Goal: Information Seeking & Learning: Compare options

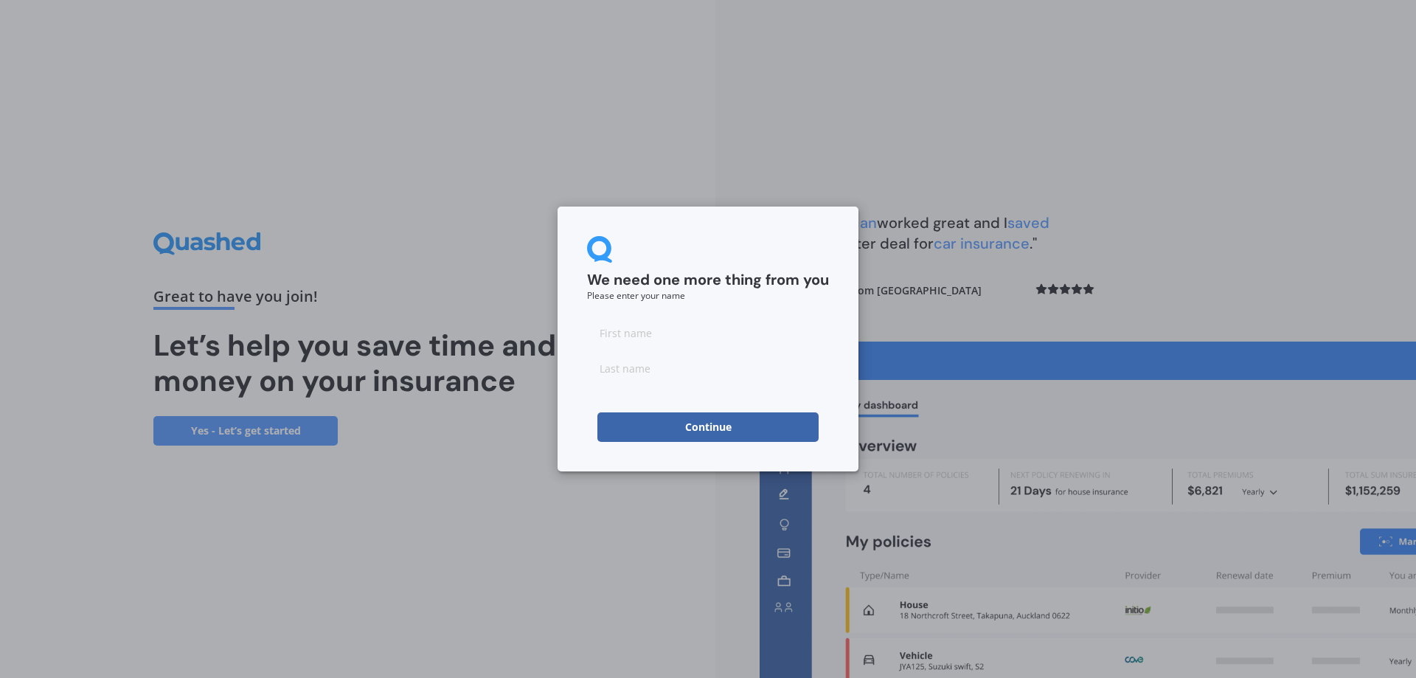
click at [739, 338] on input at bounding box center [708, 332] width 242 height 29
type input "[PERSON_NAME]"
click at [693, 372] on input at bounding box center [708, 367] width 242 height 29
type input "August"
click at [698, 434] on button "Continue" at bounding box center [707, 426] width 221 height 29
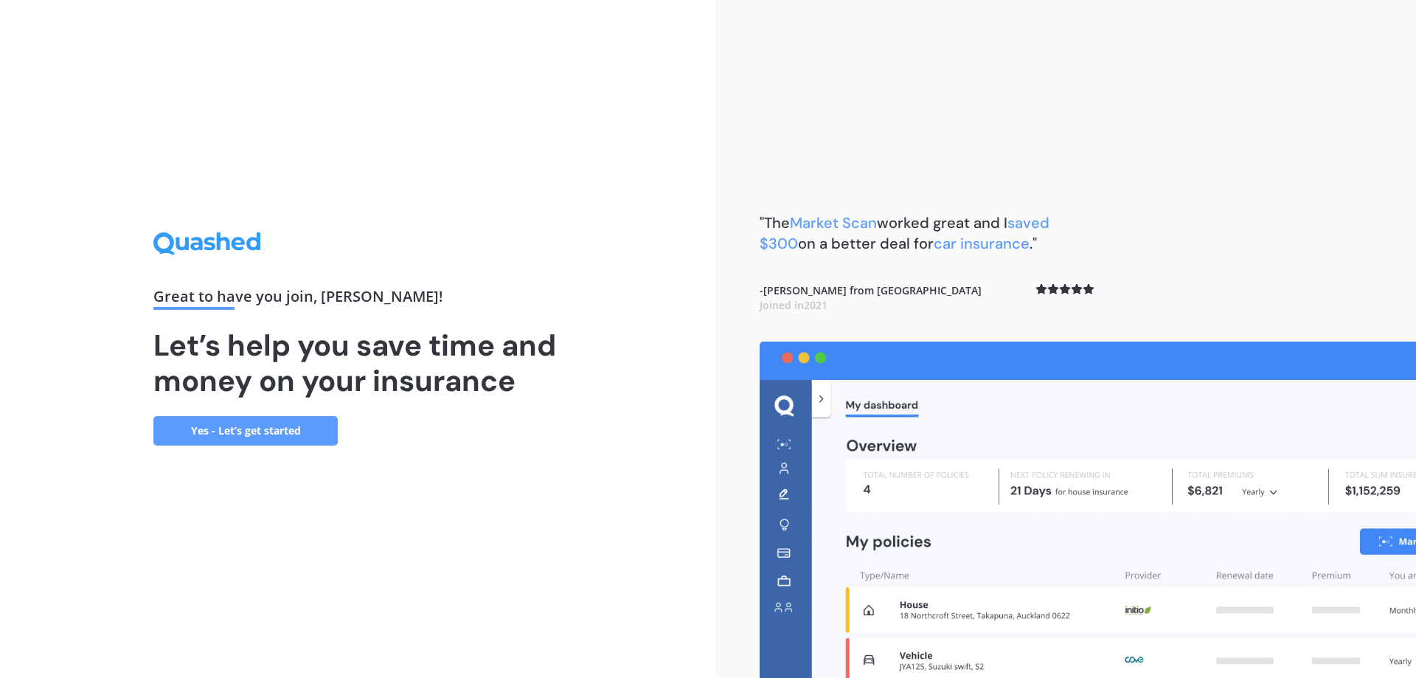
click at [200, 428] on link "Yes - Let’s get started" at bounding box center [245, 430] width 184 height 29
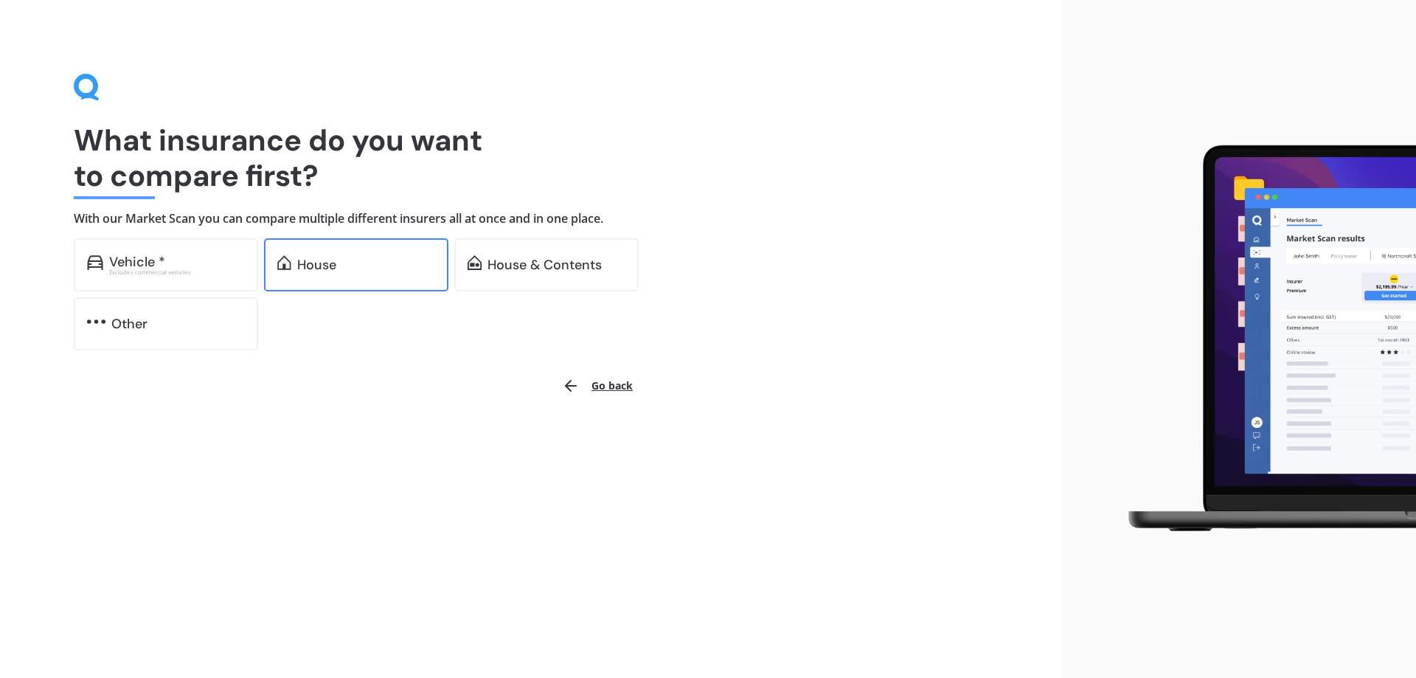
click at [319, 266] on div "House" at bounding box center [316, 264] width 39 height 15
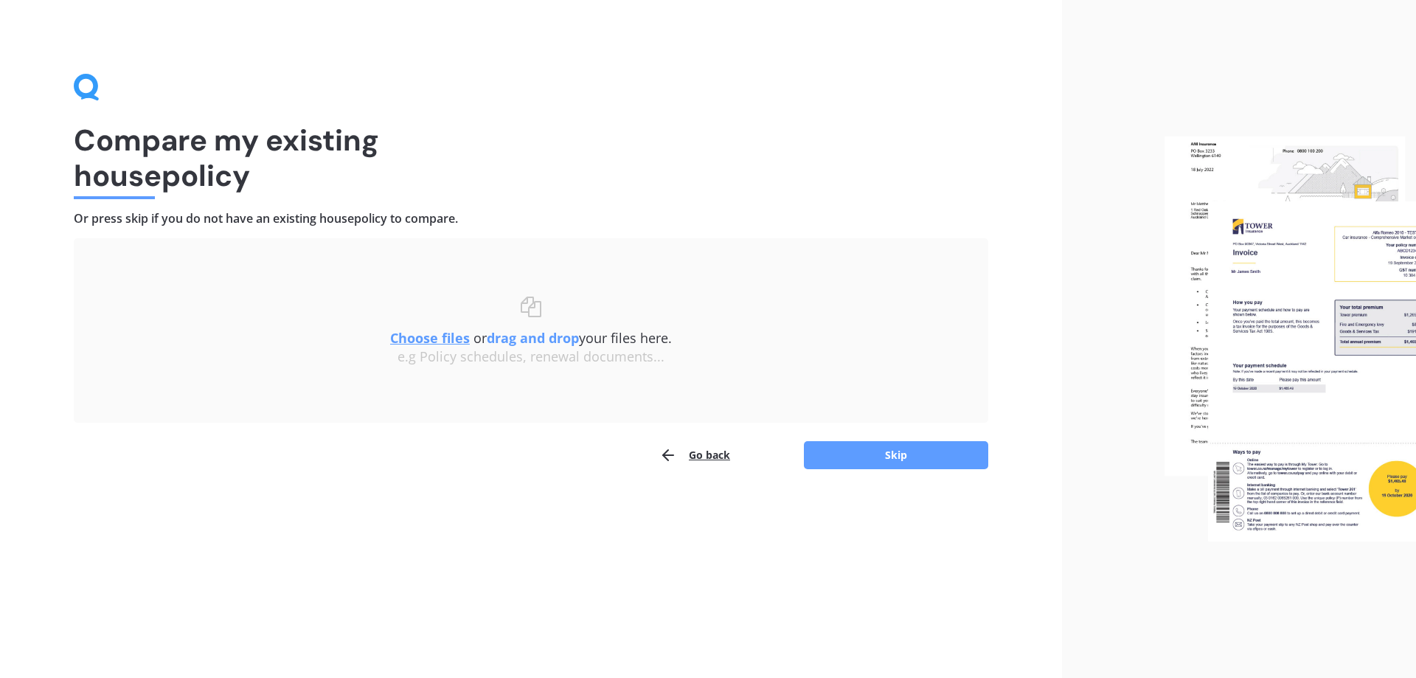
click at [723, 452] on button "Go back" at bounding box center [694, 454] width 71 height 29
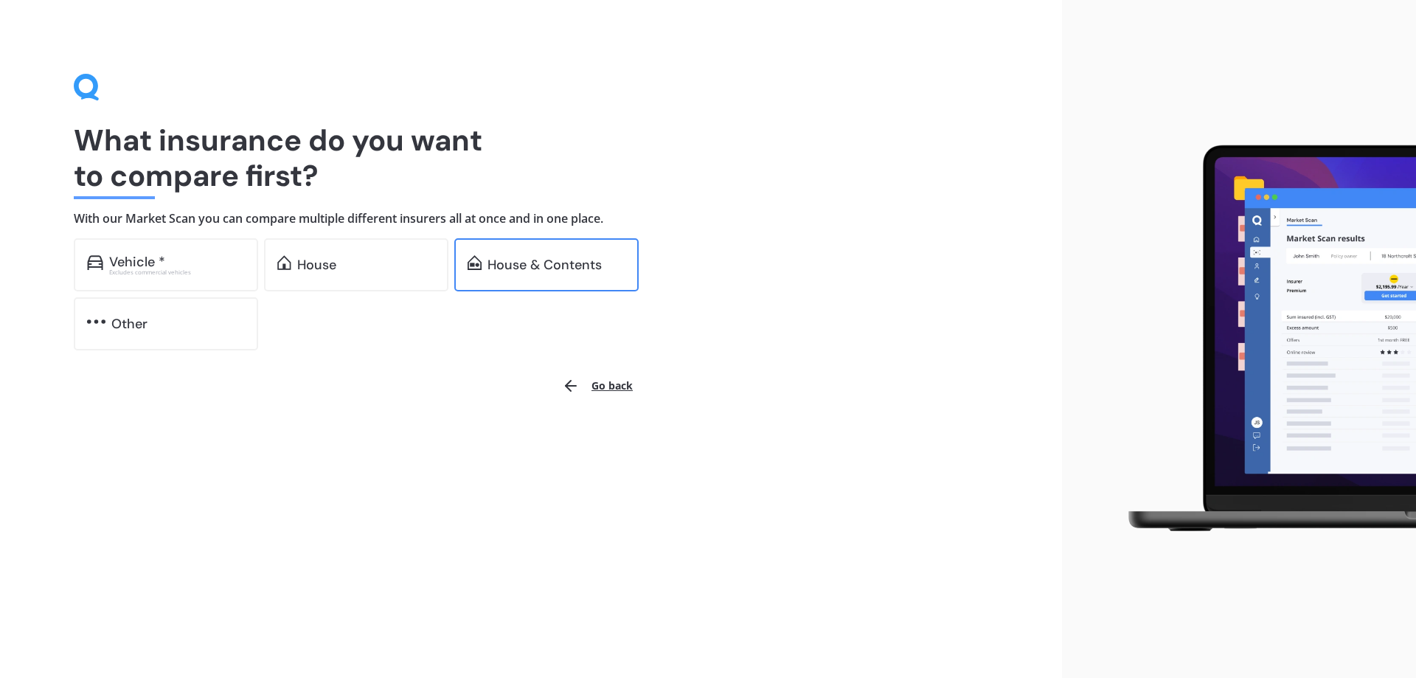
click at [490, 254] on div "House & Contents" at bounding box center [546, 264] width 184 height 53
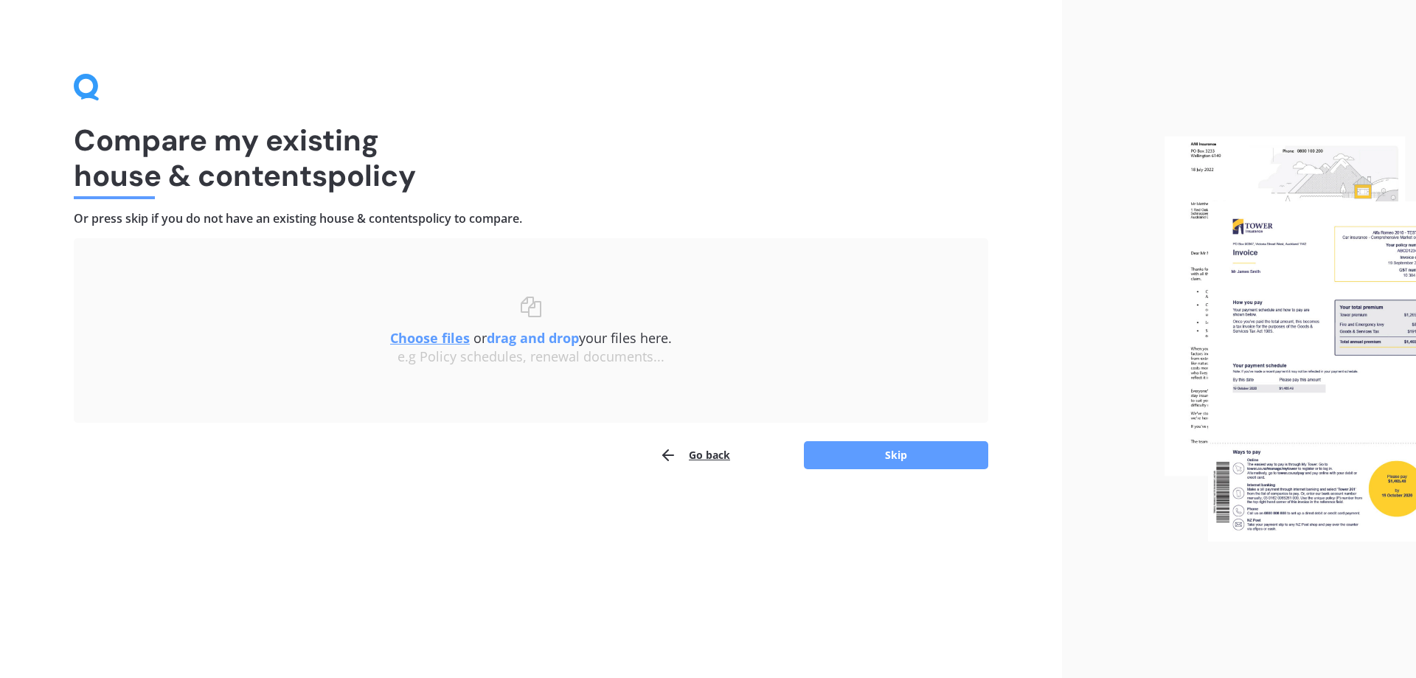
click at [441, 342] on u "Choose files" at bounding box center [430, 338] width 80 height 18
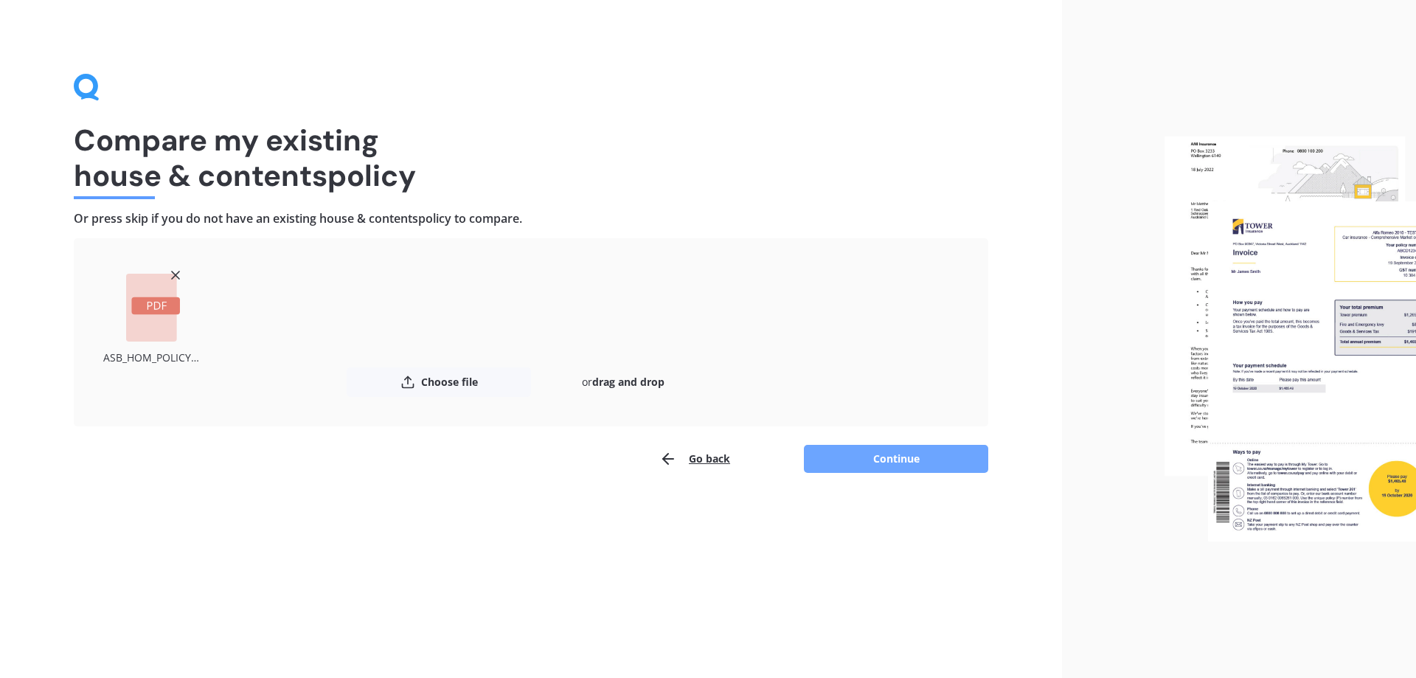
click at [886, 462] on button "Continue" at bounding box center [896, 459] width 184 height 28
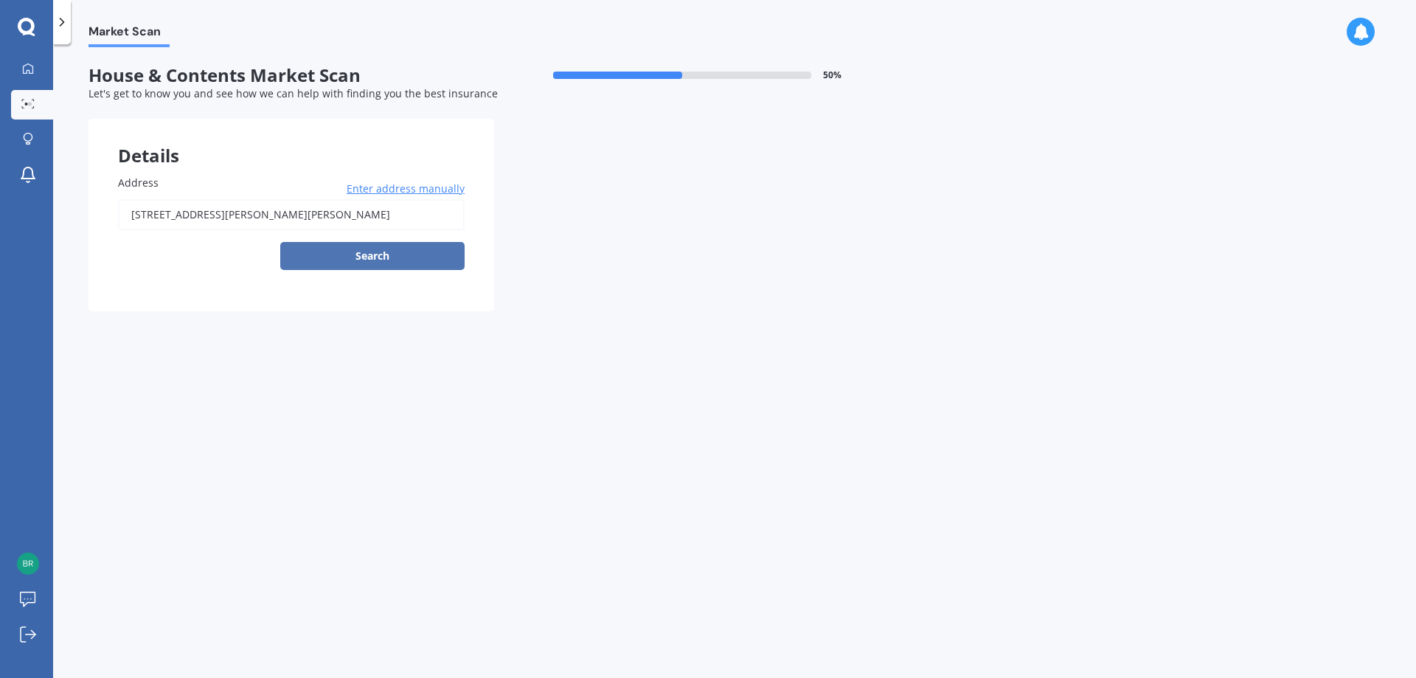
click at [422, 258] on button "Search" at bounding box center [372, 256] width 184 height 28
click at [422, 258] on body "My Dashboard Market Scan Explore insurance Notifications [PERSON_NAME] August S…" at bounding box center [708, 339] width 1416 height 678
click at [419, 218] on input "[STREET_ADDRESS][PERSON_NAME][PERSON_NAME]" at bounding box center [291, 214] width 347 height 31
type input "[STREET_ADDRESS][PERSON_NAME][PERSON_NAME]"
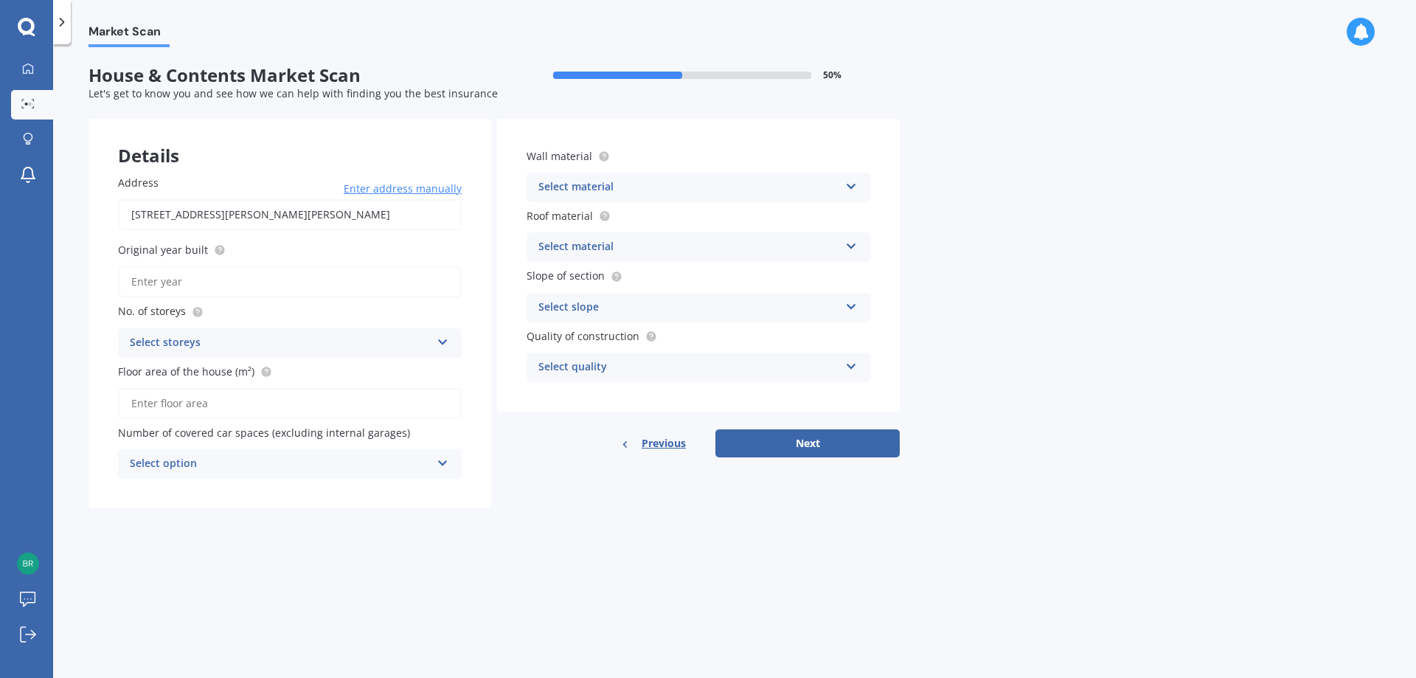
click at [375, 283] on input "Original year built" at bounding box center [290, 281] width 344 height 31
type input "1965"
click at [369, 341] on div "Select storeys" at bounding box center [280, 343] width 301 height 18
click at [336, 369] on div "1" at bounding box center [290, 371] width 342 height 27
click at [341, 397] on input "Floor area of the house (m²)" at bounding box center [290, 403] width 344 height 31
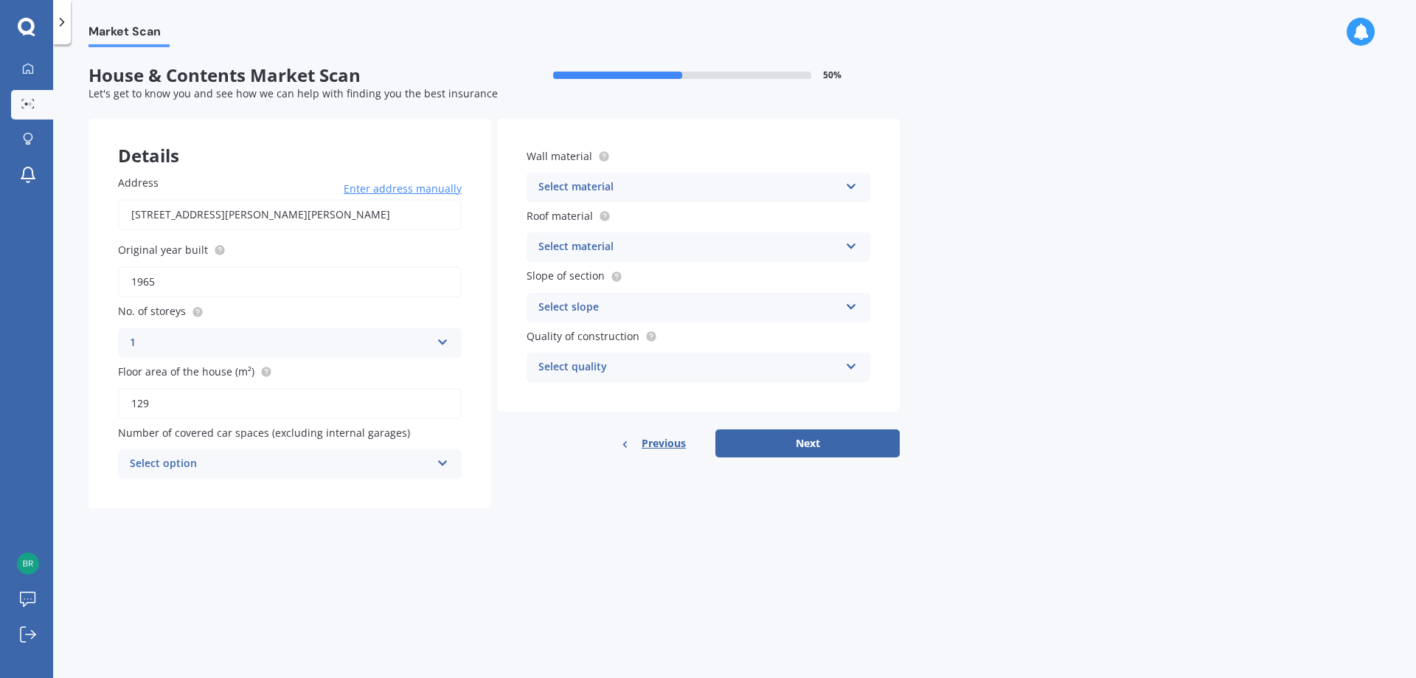
type input "129"
click at [259, 466] on div "Select option" at bounding box center [280, 464] width 301 height 18
click at [261, 524] on div "1" at bounding box center [290, 519] width 342 height 27
click at [635, 174] on div "Select material Artificial weatherboard/plank cladding Blockwork Brick veneer D…" at bounding box center [698, 187] width 344 height 29
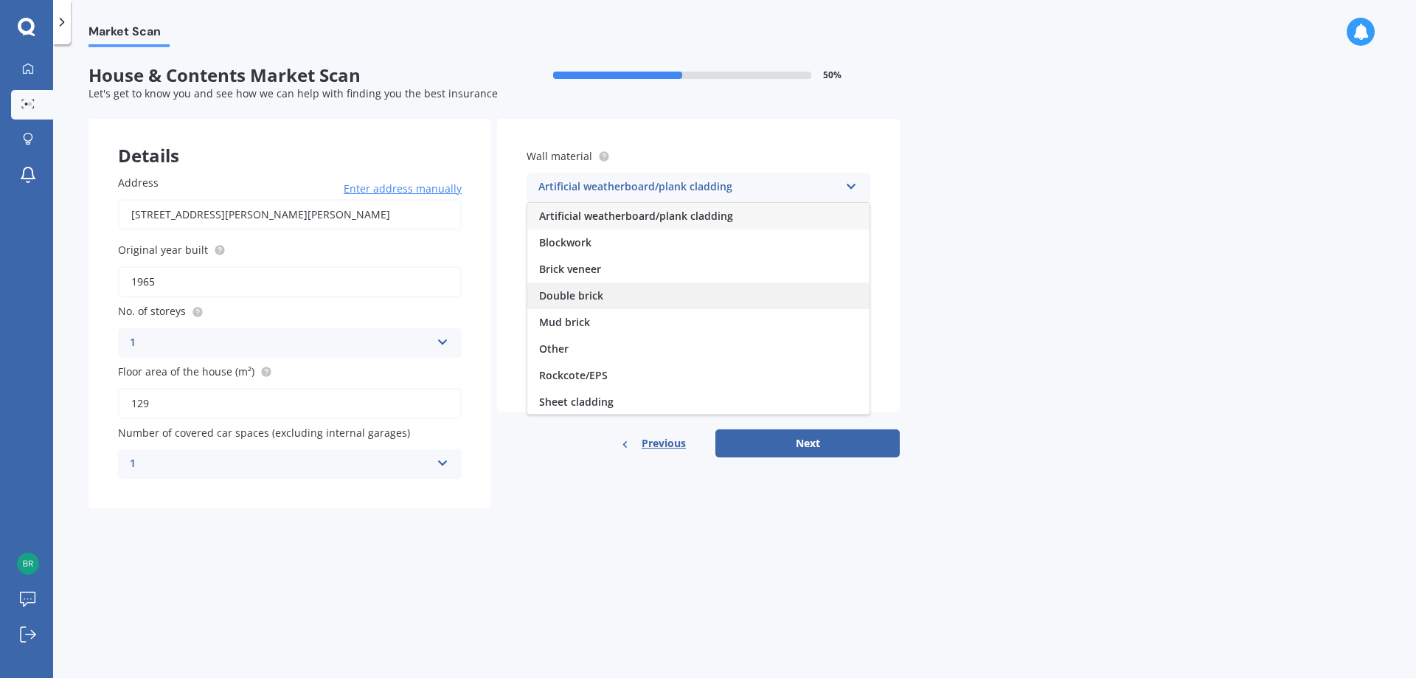
click at [672, 299] on div "Double brick" at bounding box center [698, 295] width 342 height 27
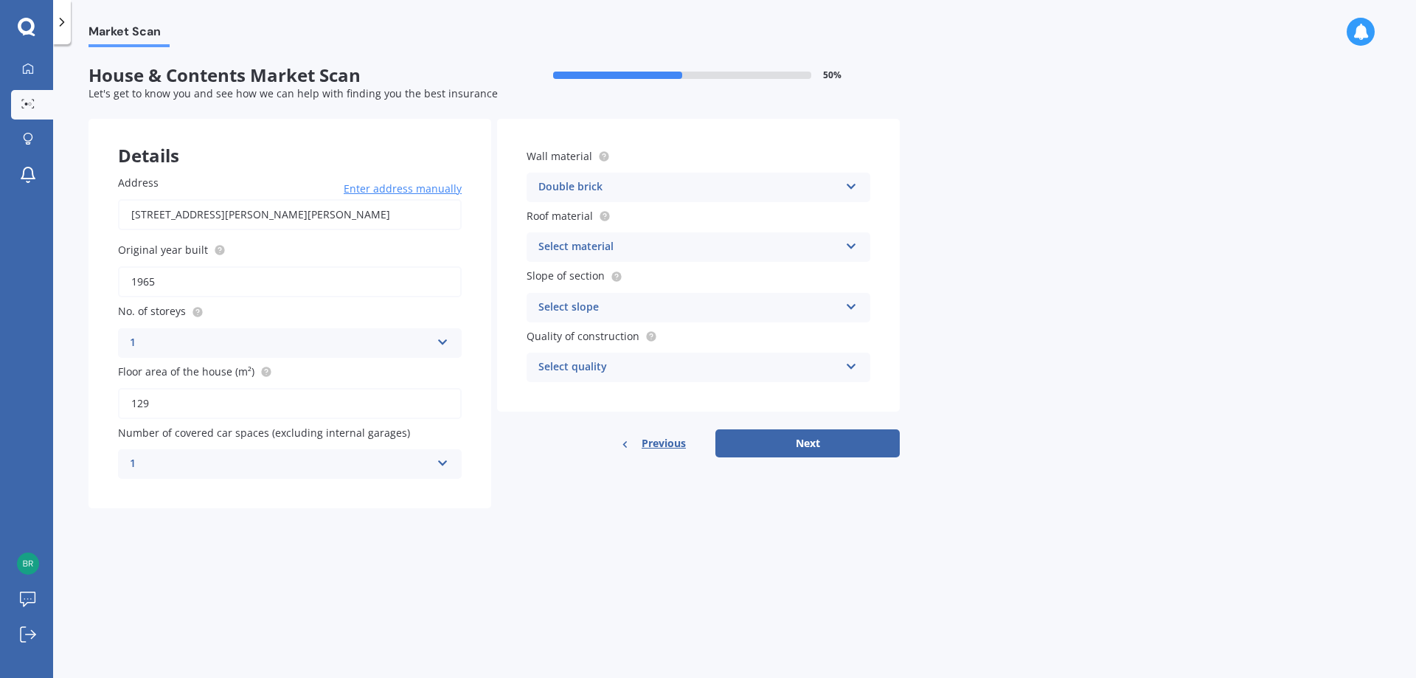
click at [639, 240] on div "Select material" at bounding box center [688, 247] width 301 height 18
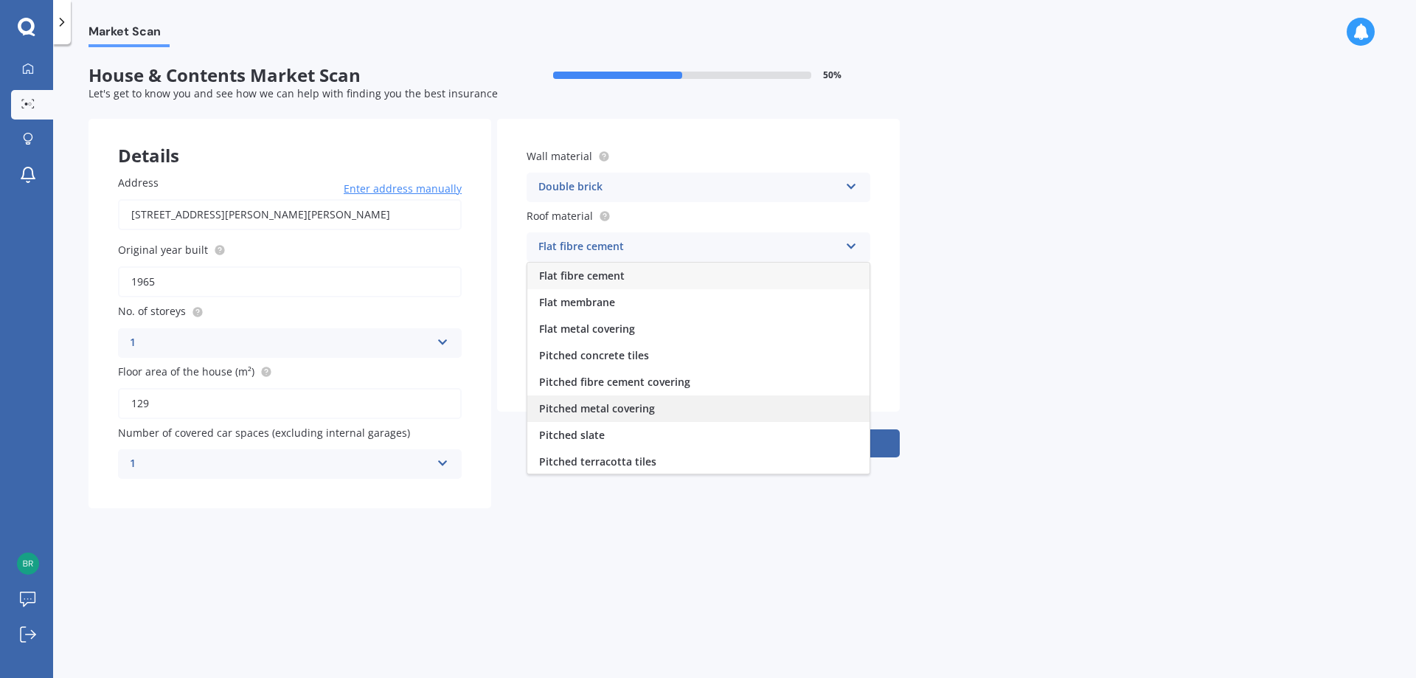
click at [647, 416] on div "Pitched metal covering" at bounding box center [698, 408] width 342 height 27
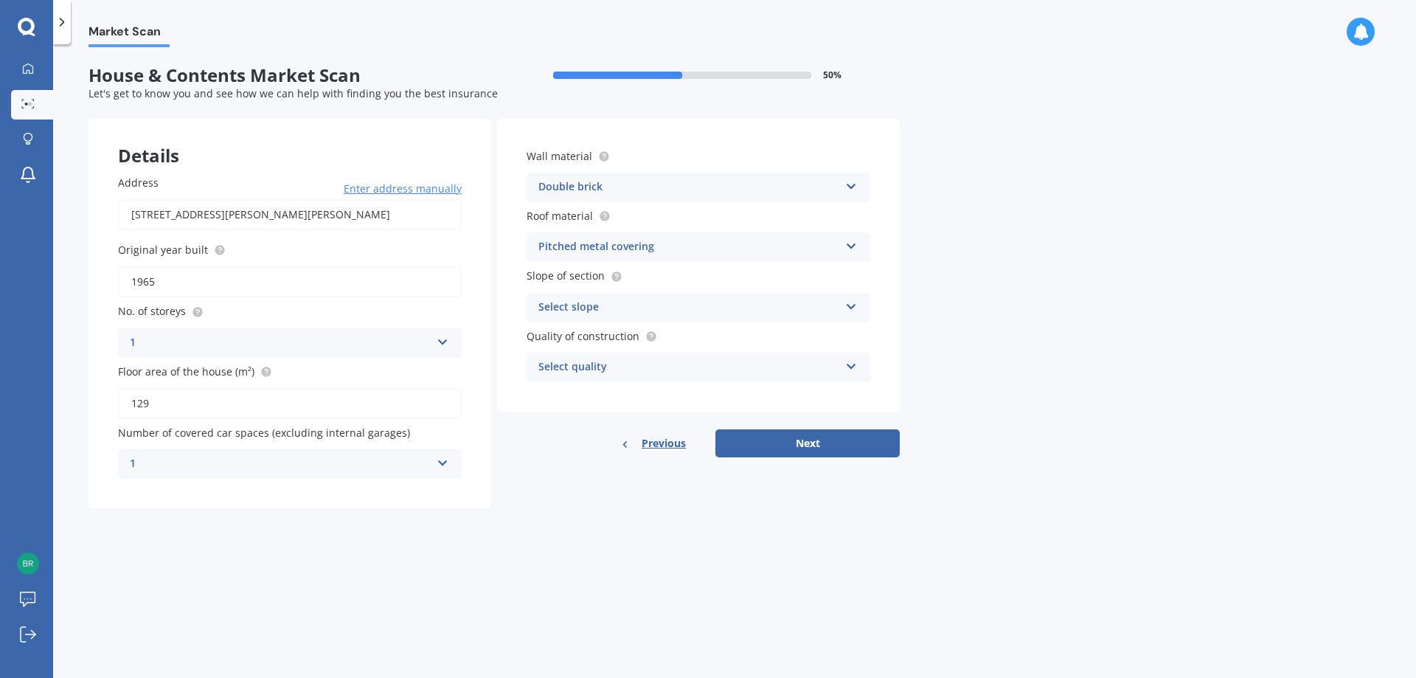
click at [629, 305] on div "Select slope" at bounding box center [688, 308] width 301 height 18
click at [641, 336] on span "Flat or gentle slope (up to about 5°)" at bounding box center [629, 336] width 180 height 14
click at [648, 362] on div "Select quality" at bounding box center [688, 367] width 301 height 18
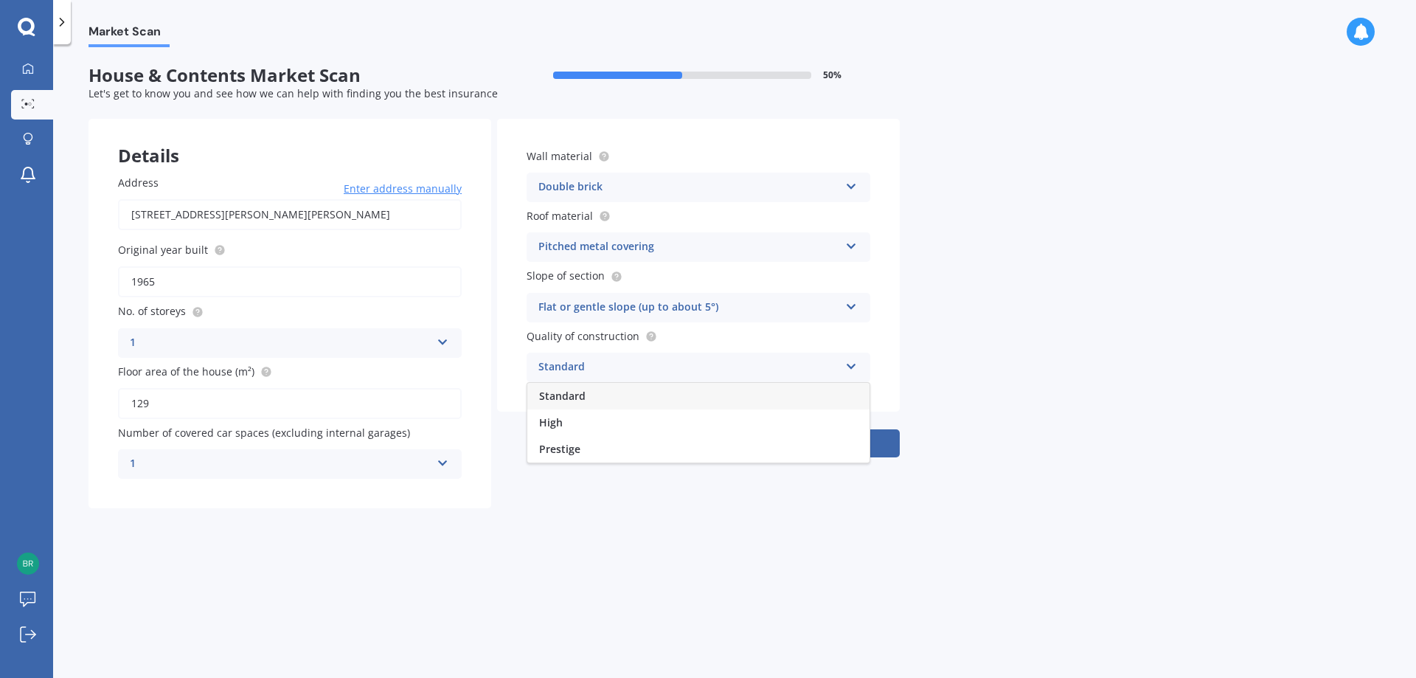
click at [653, 398] on div "Standard" at bounding box center [698, 396] width 342 height 27
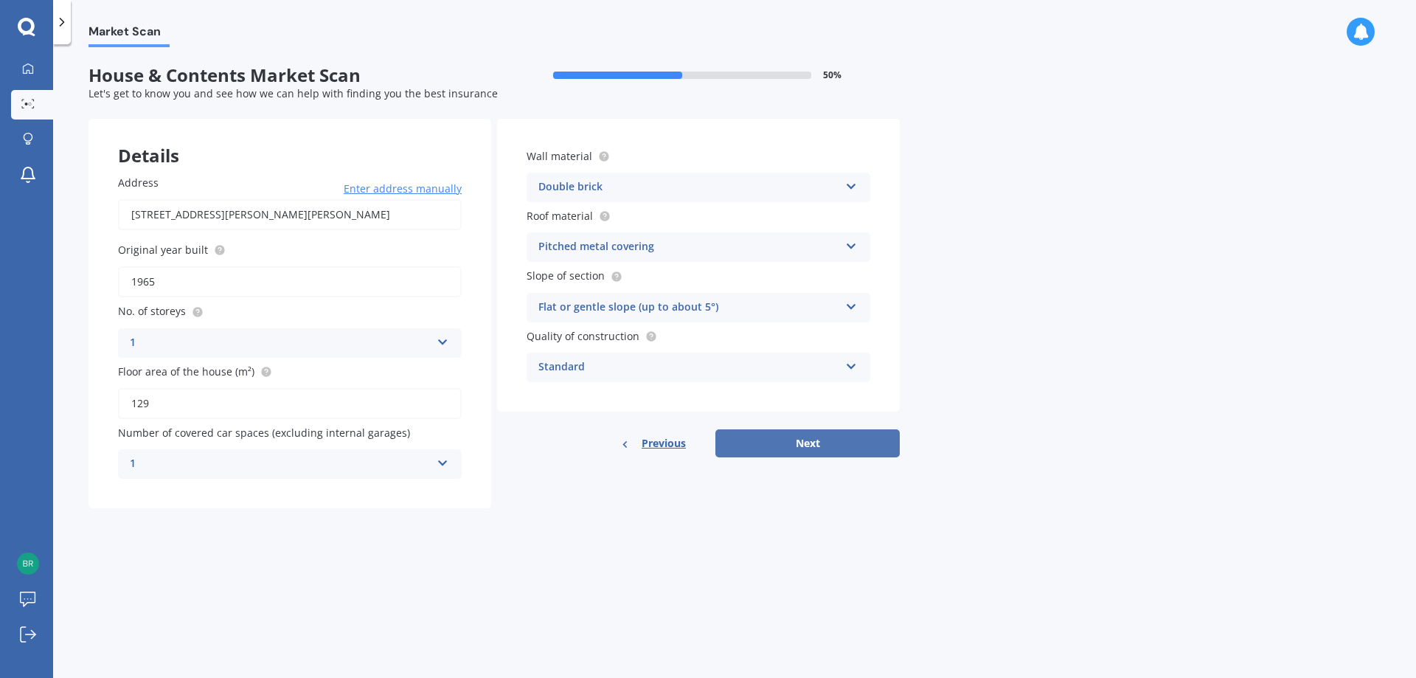
click at [796, 441] on button "Next" at bounding box center [807, 443] width 184 height 28
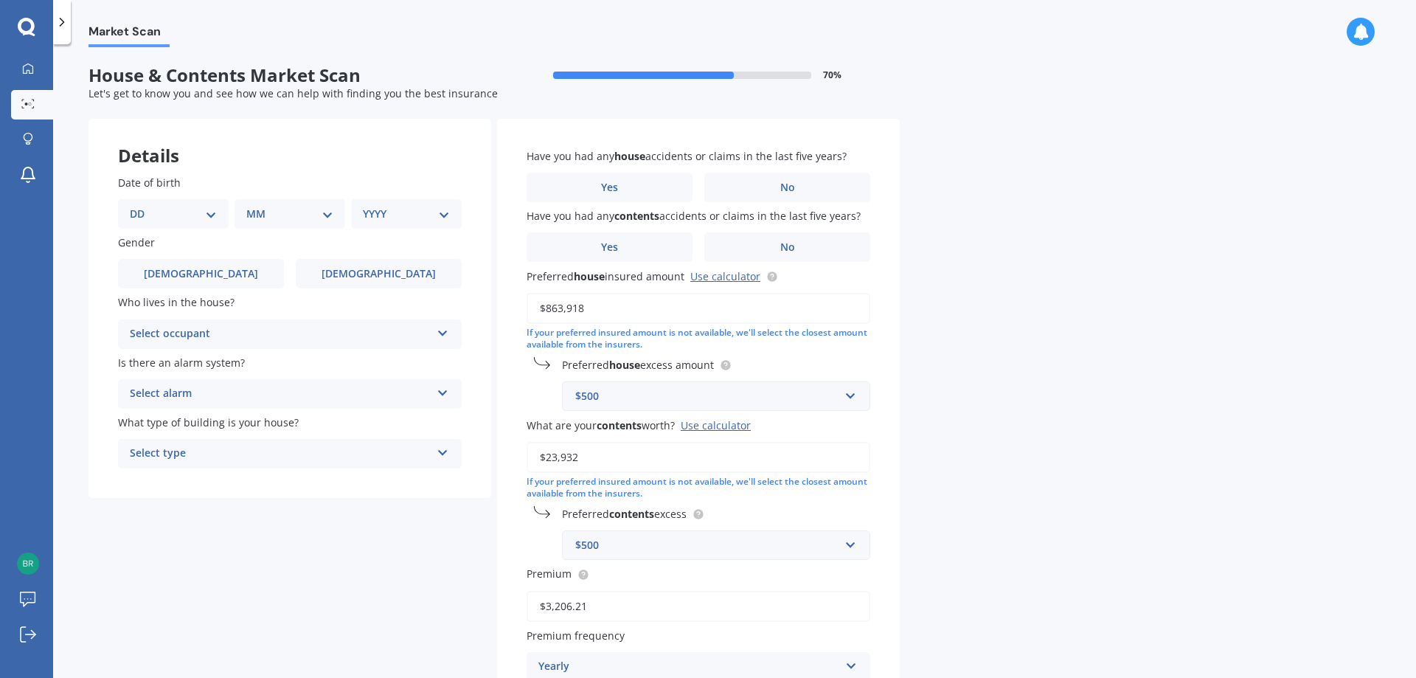
click at [213, 217] on select "DD 01 02 03 04 05 06 07 08 09 10 11 12 13 14 15 16 17 18 19 20 21 22 23 24 25 2…" at bounding box center [173, 214] width 87 height 16
select select "18"
click at [142, 206] on select "DD 01 02 03 04 05 06 07 08 09 10 11 12 13 14 15 16 17 18 19 20 21 22 23 24 25 2…" at bounding box center [173, 214] width 87 height 16
click at [271, 214] on select "MM 01 02 03 04 05 06 07 08 09 10 11 12" at bounding box center [292, 214] width 81 height 16
select select "12"
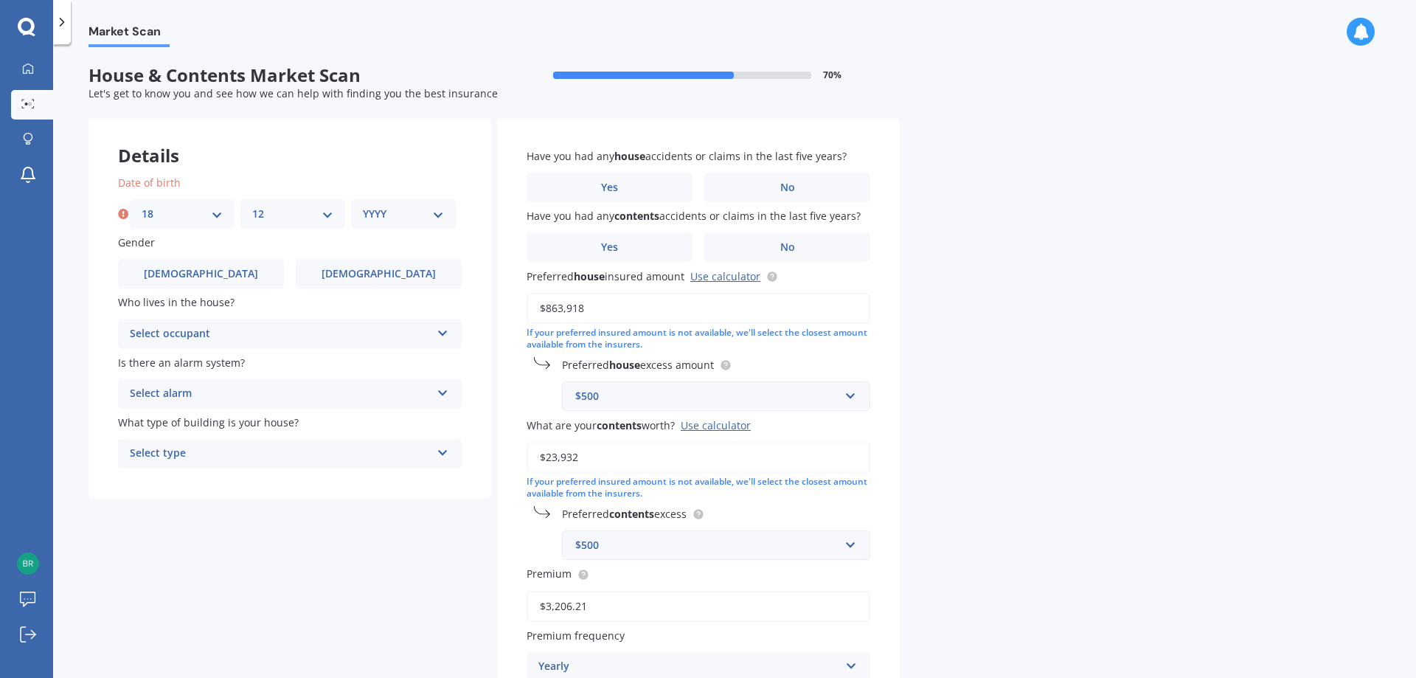
click at [252, 206] on select "MM 01 02 03 04 05 06 07 08 09 10 11 12" at bounding box center [292, 214] width 81 height 16
click at [368, 210] on select "YYYY 2009 2008 2007 2006 2005 2004 2003 2002 2001 2000 1999 1998 1997 1996 1995…" at bounding box center [403, 214] width 81 height 16
select select "1973"
click at [363, 206] on select "YYYY 2009 2008 2007 2006 2005 2004 2003 2002 2001 2000 1999 1998 1997 1996 1995…" at bounding box center [403, 214] width 81 height 16
click at [380, 282] on label "[DEMOGRAPHIC_DATA]" at bounding box center [379, 273] width 166 height 29
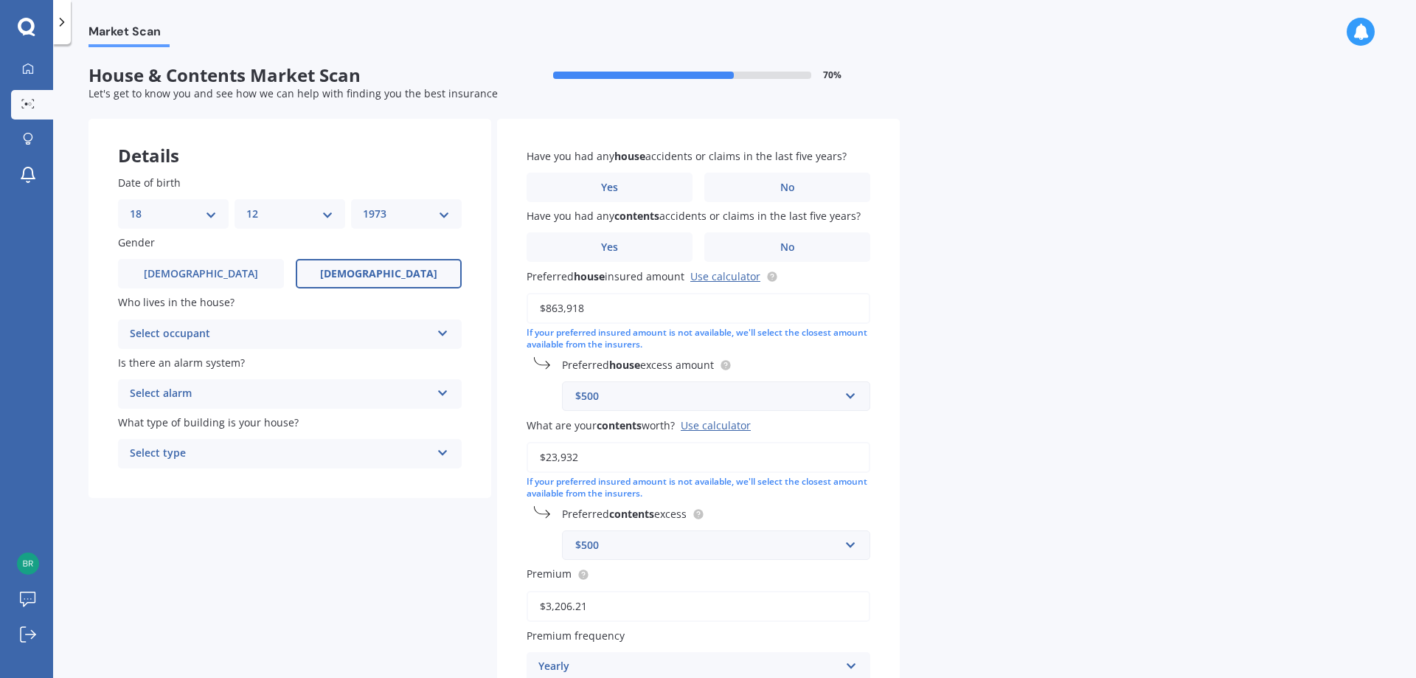
click at [0, 0] on input "[DEMOGRAPHIC_DATA]" at bounding box center [0, 0] width 0 height 0
click at [370, 335] on div "Select occupant" at bounding box center [280, 334] width 301 height 18
click at [375, 393] on div "Owner + Boarder" at bounding box center [290, 389] width 342 height 27
click at [366, 391] on div "Select alarm" at bounding box center [280, 394] width 301 height 18
click at [333, 427] on div "Yes, monitored" at bounding box center [290, 422] width 342 height 27
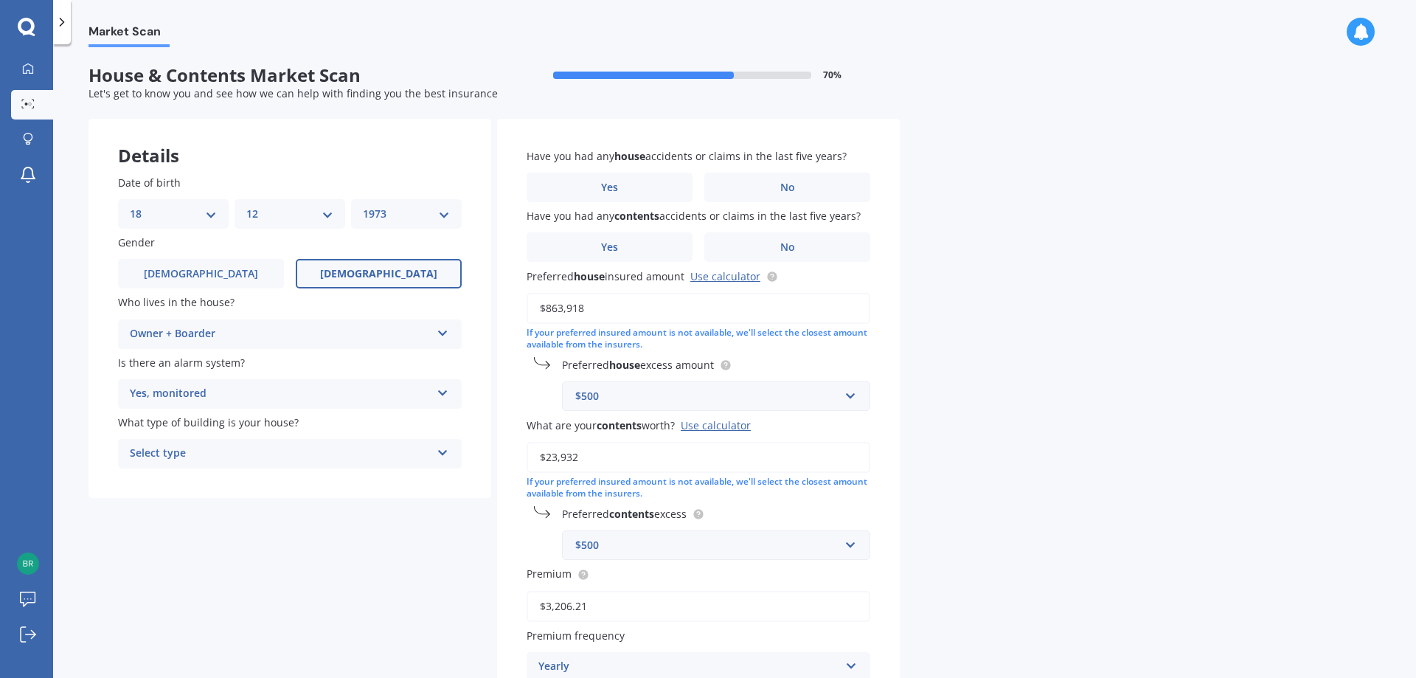
click at [338, 341] on div "Owner + Boarder" at bounding box center [280, 334] width 301 height 18
click at [339, 394] on div "Owner + Boarder" at bounding box center [290, 389] width 342 height 27
click at [338, 444] on div "Select type Freestanding Multi-unit (in a block of 6 or less) Multi-unit (in a …" at bounding box center [290, 453] width 344 height 29
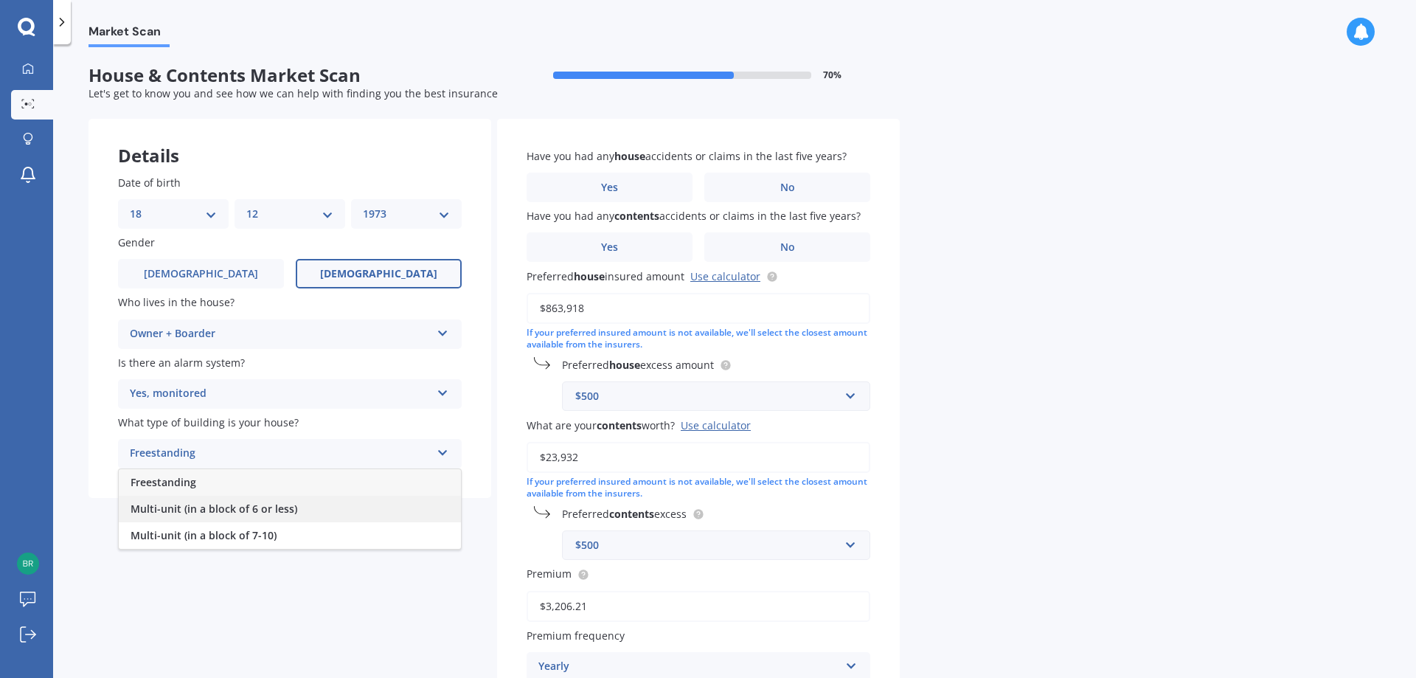
click at [339, 511] on div "Multi-unit (in a block of 6 or less)" at bounding box center [290, 508] width 342 height 27
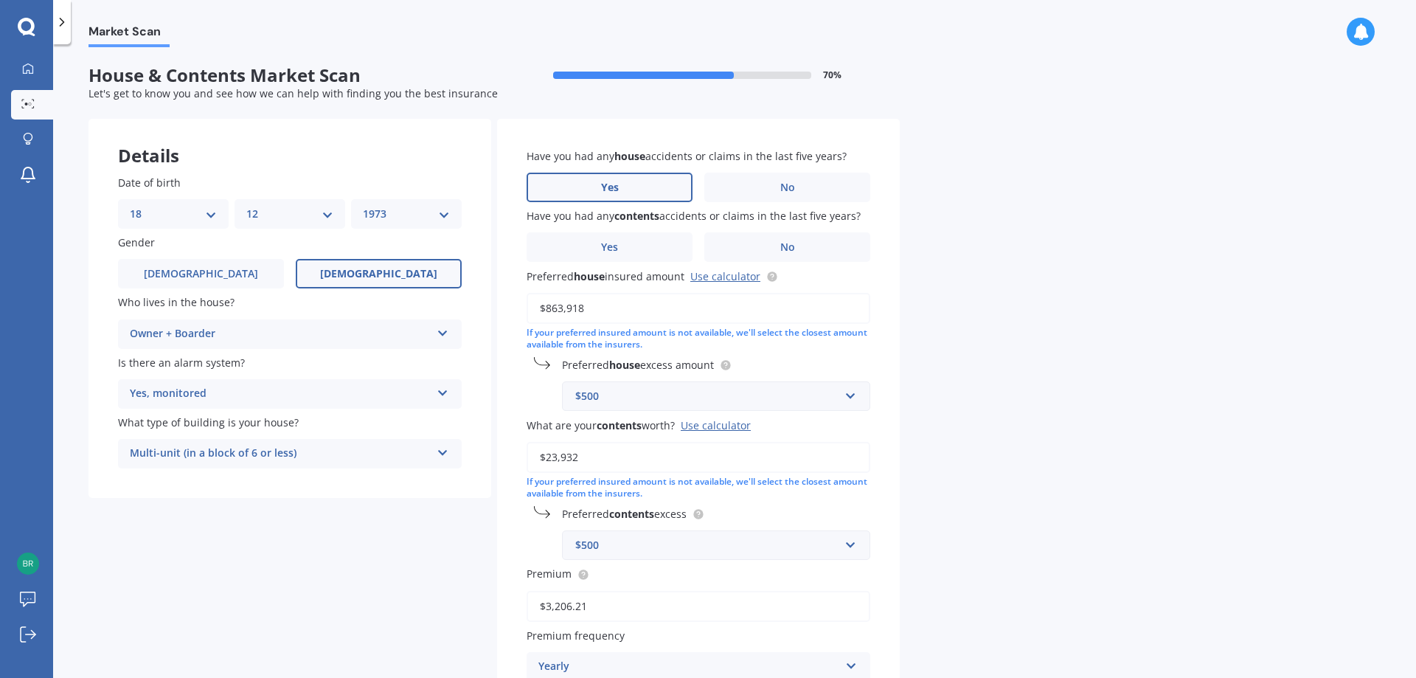
click at [591, 189] on label "Yes" at bounding box center [609, 187] width 166 height 29
click at [0, 0] on input "Yes" at bounding box center [0, 0] width 0 height 0
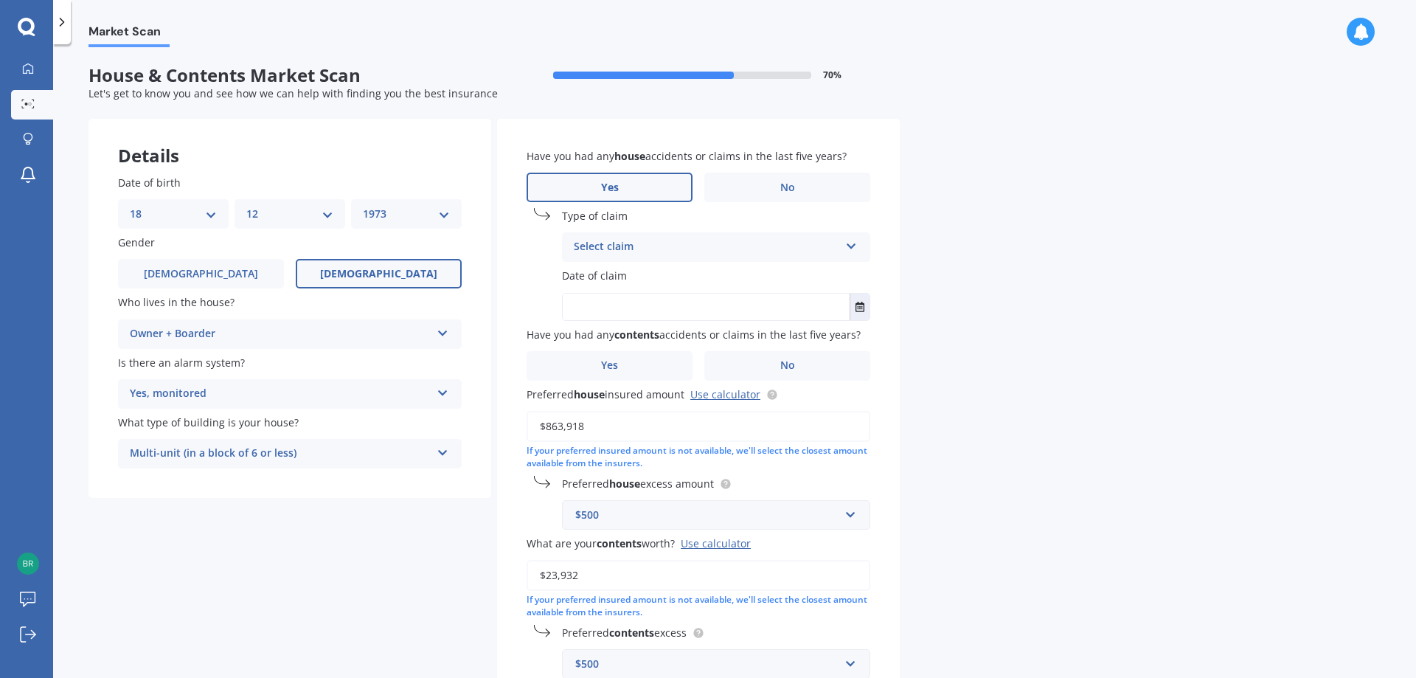
click at [603, 237] on div "Select claim Accidental damage Broken glass Burglary or theft Earthquake Fire F…" at bounding box center [716, 246] width 308 height 29
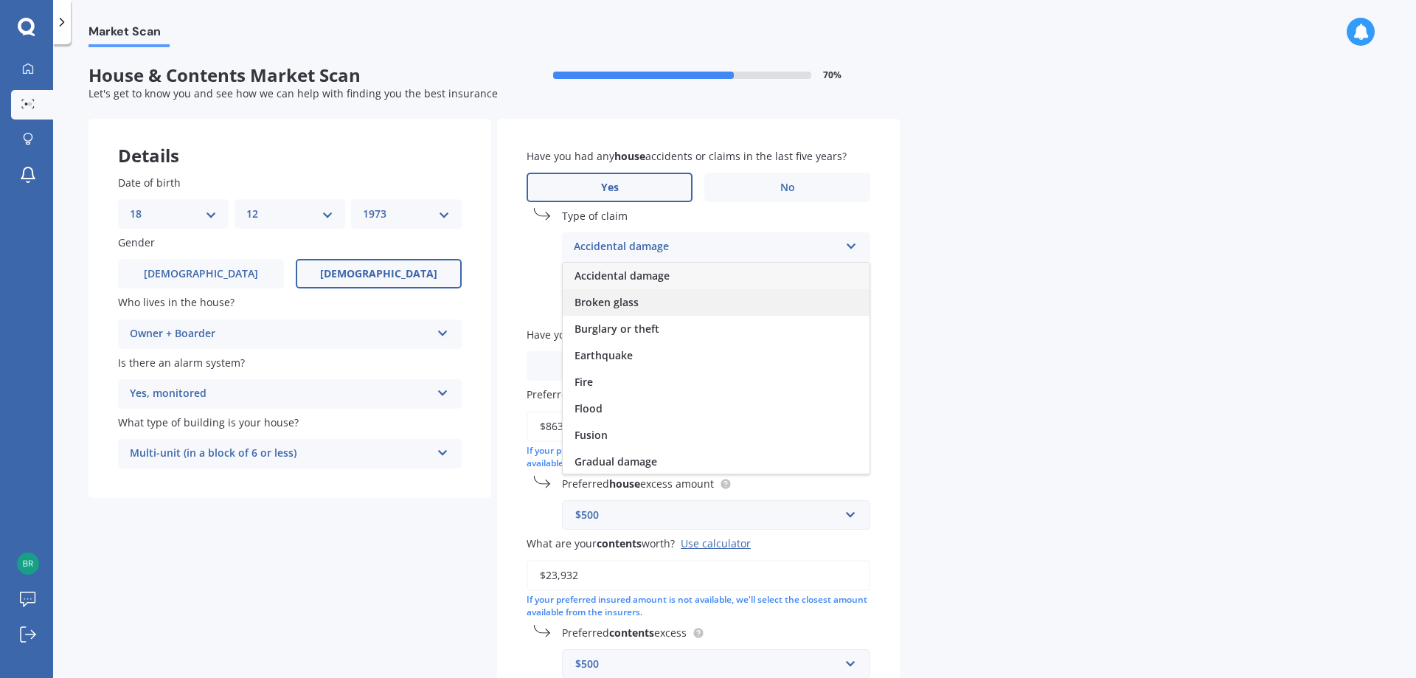
click at [616, 299] on span "Broken glass" at bounding box center [606, 302] width 64 height 14
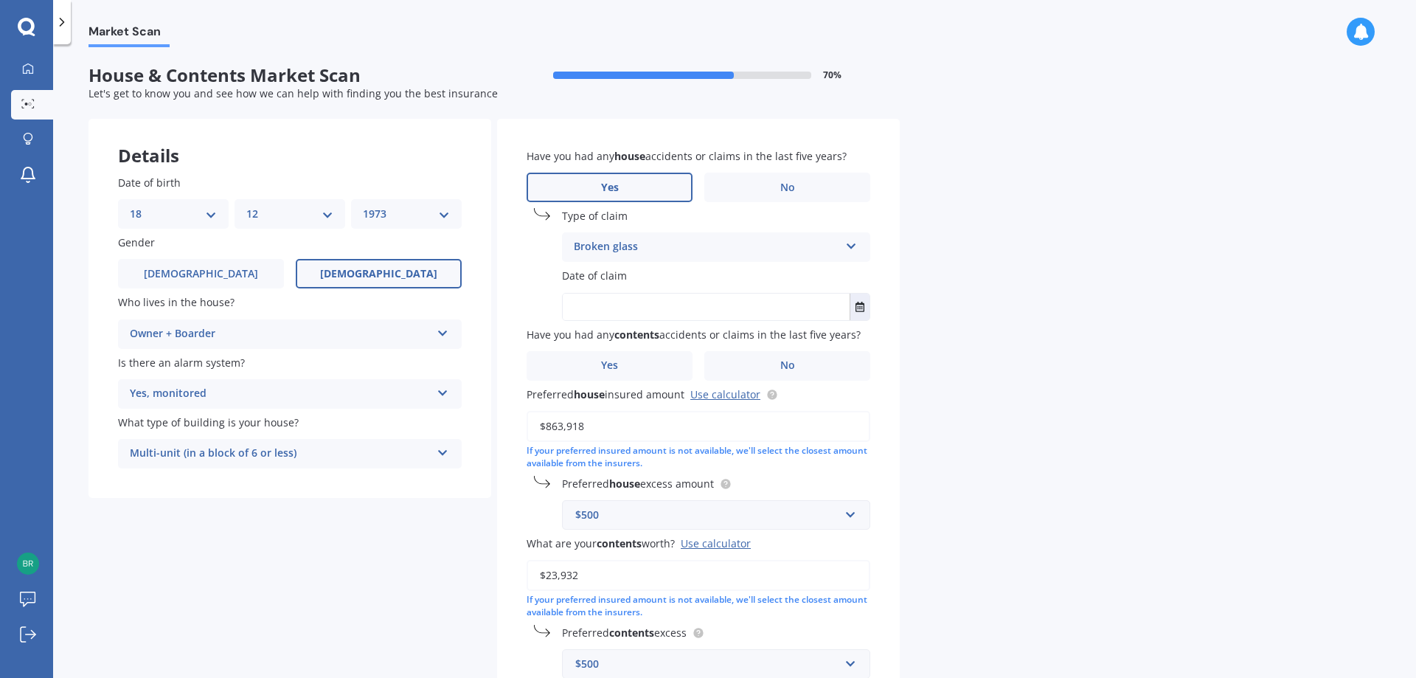
click at [614, 297] on input "text" at bounding box center [706, 306] width 287 height 27
click at [863, 305] on icon "Select date" at bounding box center [859, 307] width 9 height 10
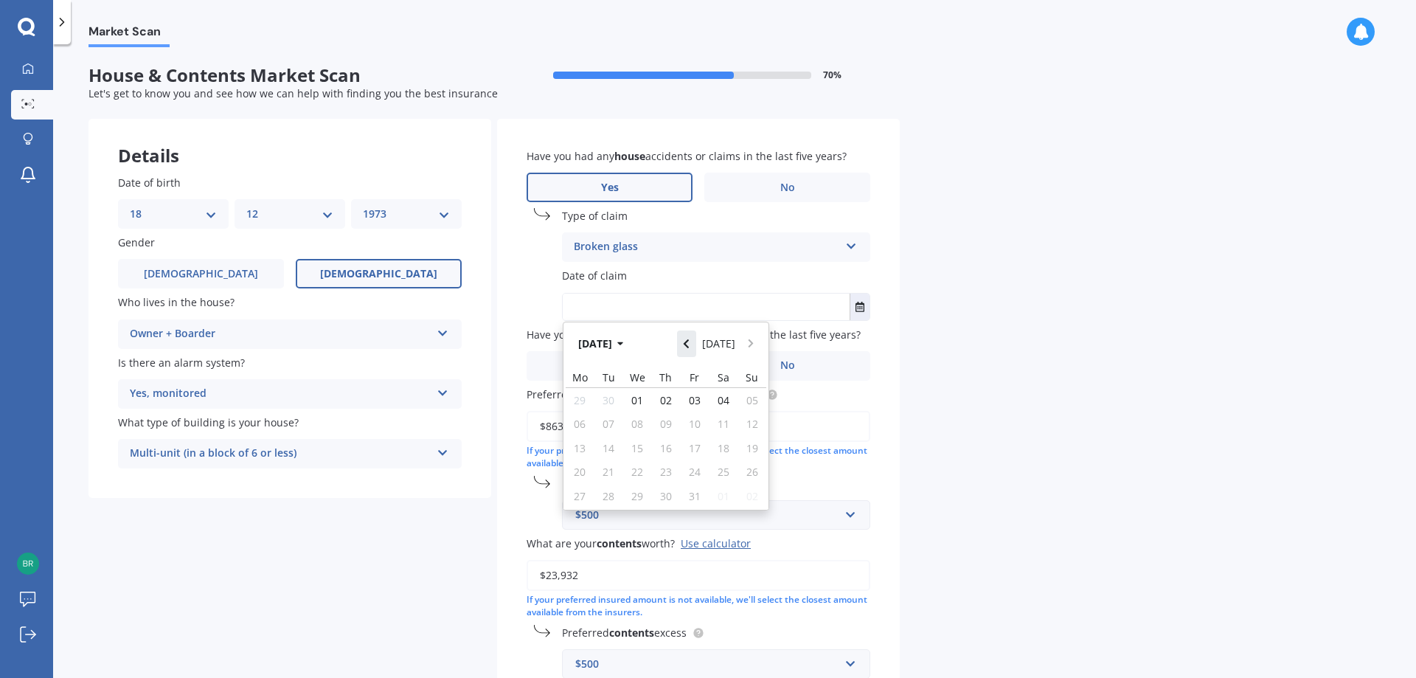
click at [688, 341] on icon "Navigate back" at bounding box center [686, 343] width 7 height 10
click at [574, 447] on span "15" at bounding box center [580, 448] width 12 height 14
type input "[DATE]"
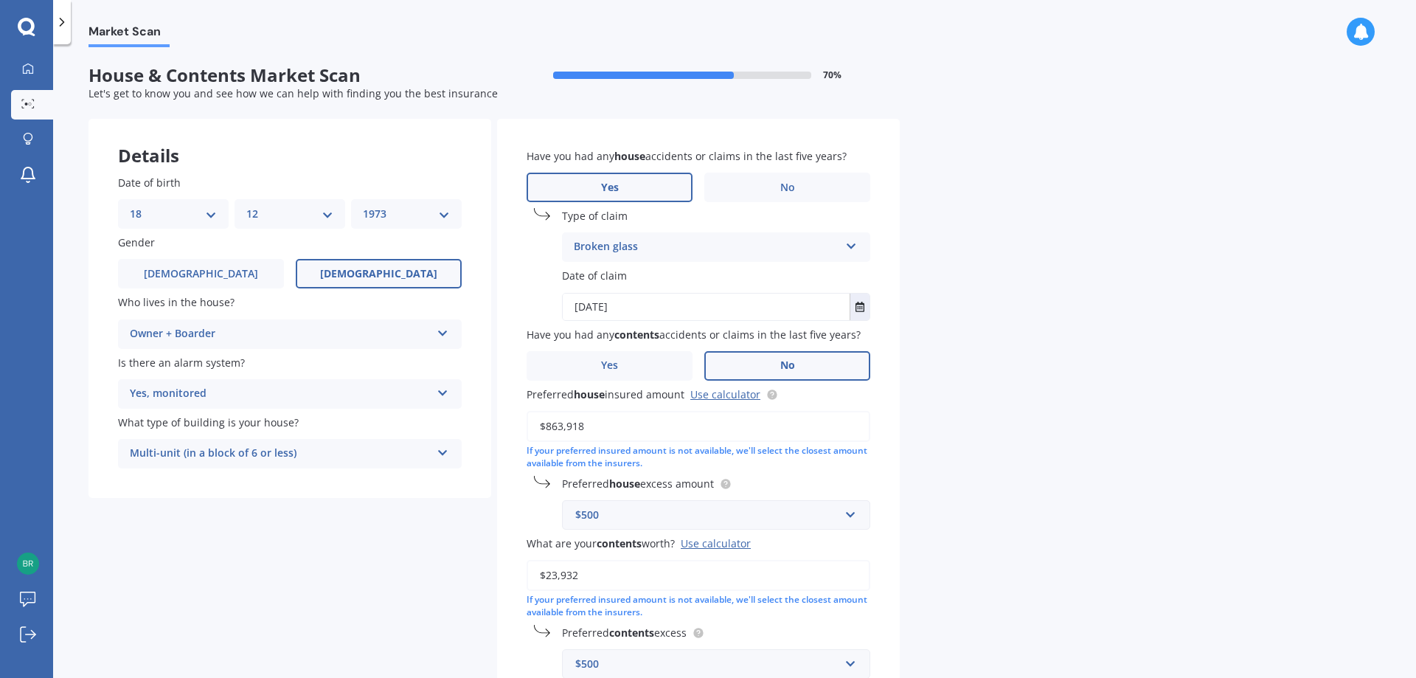
click at [773, 367] on label "No" at bounding box center [787, 365] width 166 height 29
click at [0, 0] on input "No" at bounding box center [0, 0] width 0 height 0
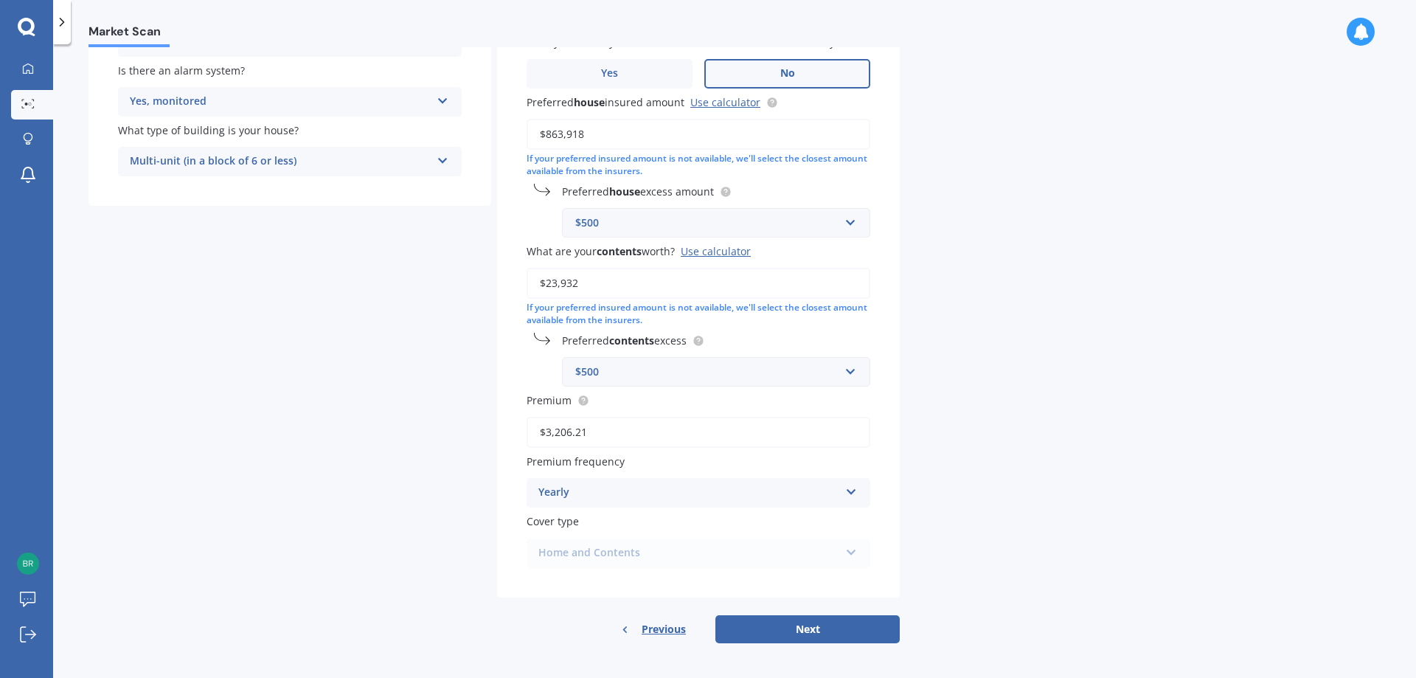
scroll to position [295, 0]
click at [734, 554] on div "Home and Contents Home and Contents" at bounding box center [698, 549] width 344 height 29
click at [791, 622] on button "Next" at bounding box center [807, 626] width 184 height 28
select select "18"
select select "12"
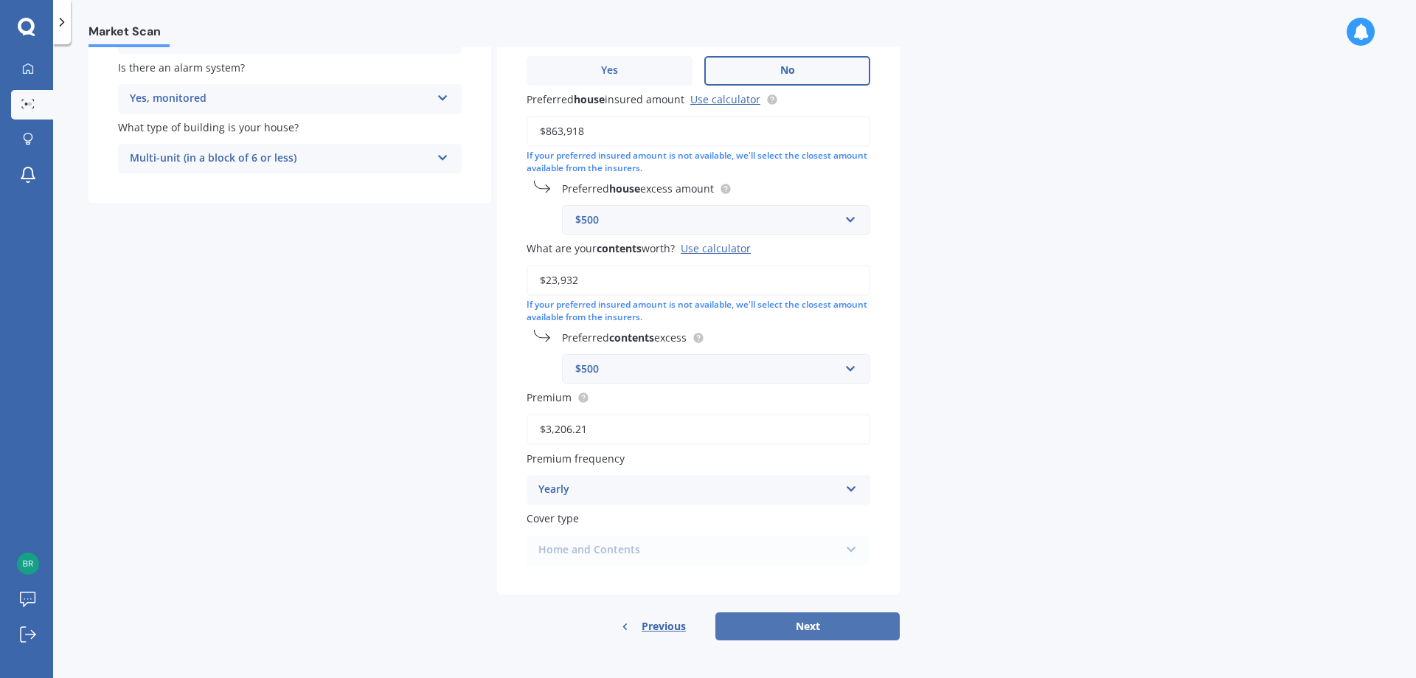
select select "1973"
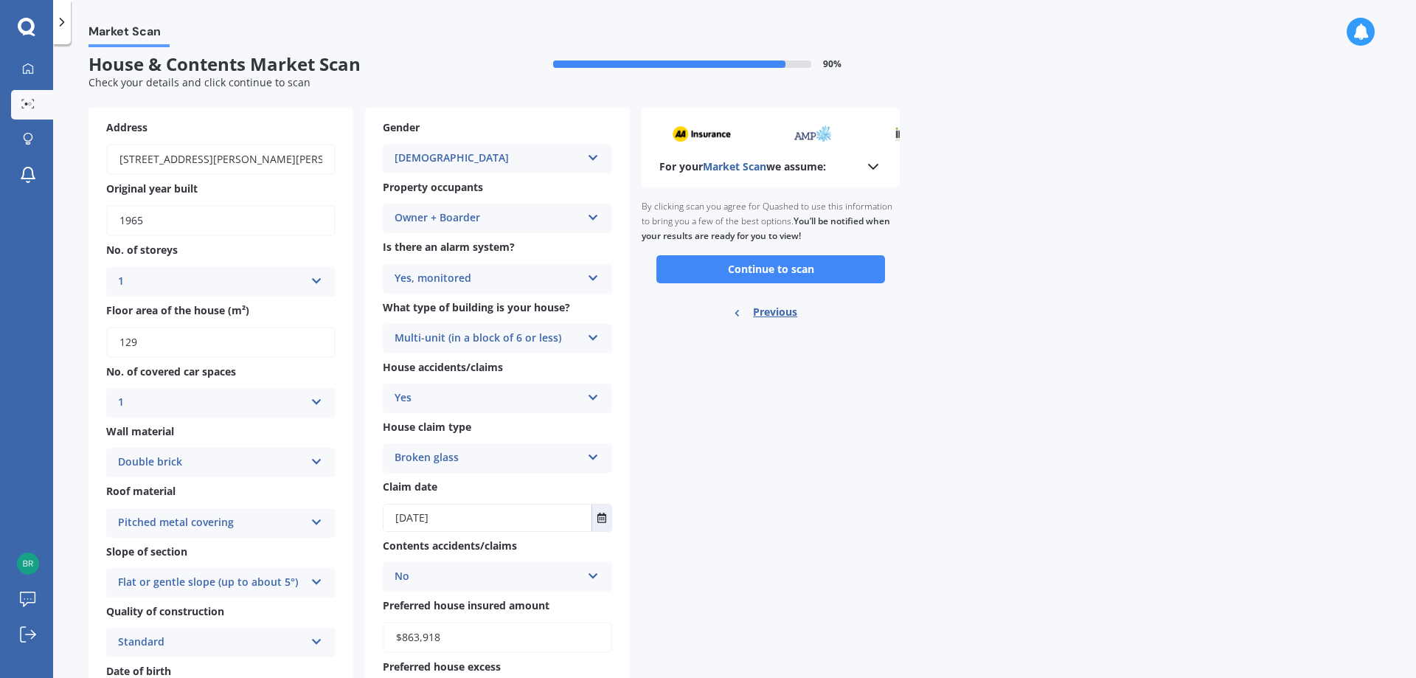
scroll to position [0, 0]
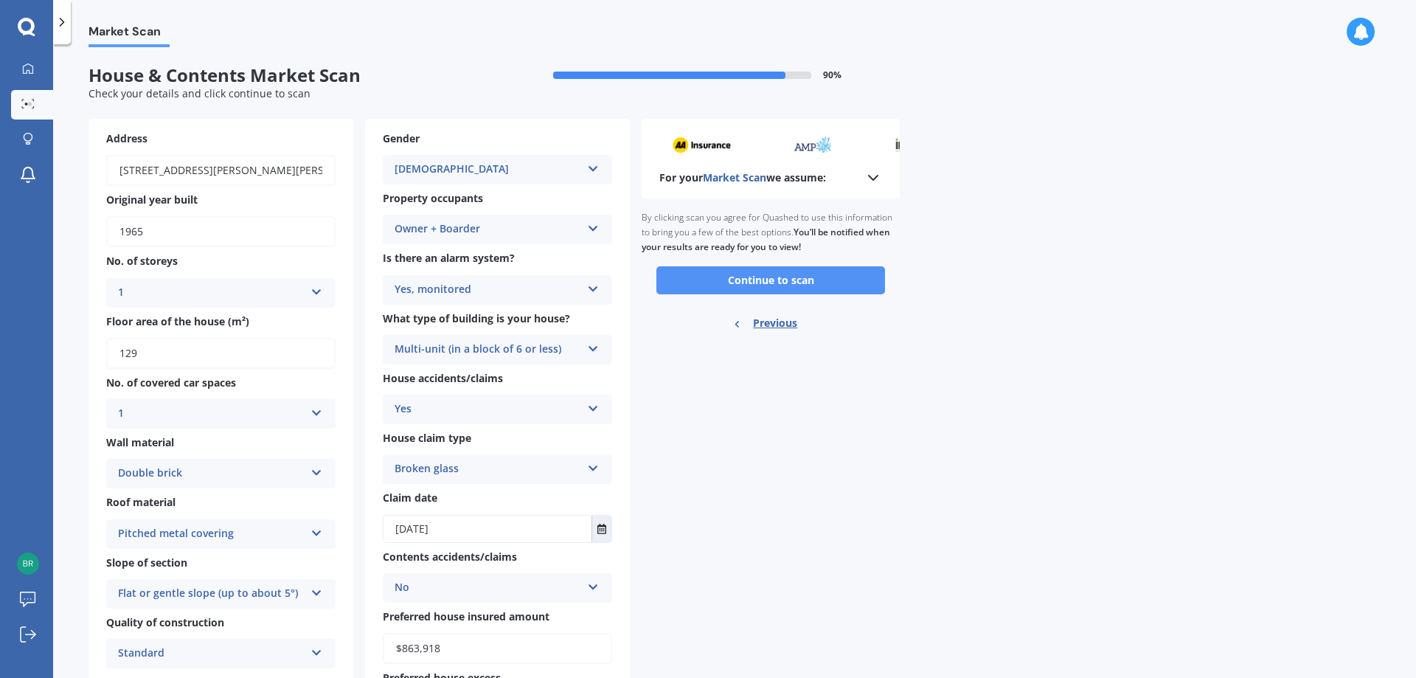
click at [769, 280] on button "Continue to scan" at bounding box center [770, 280] width 229 height 28
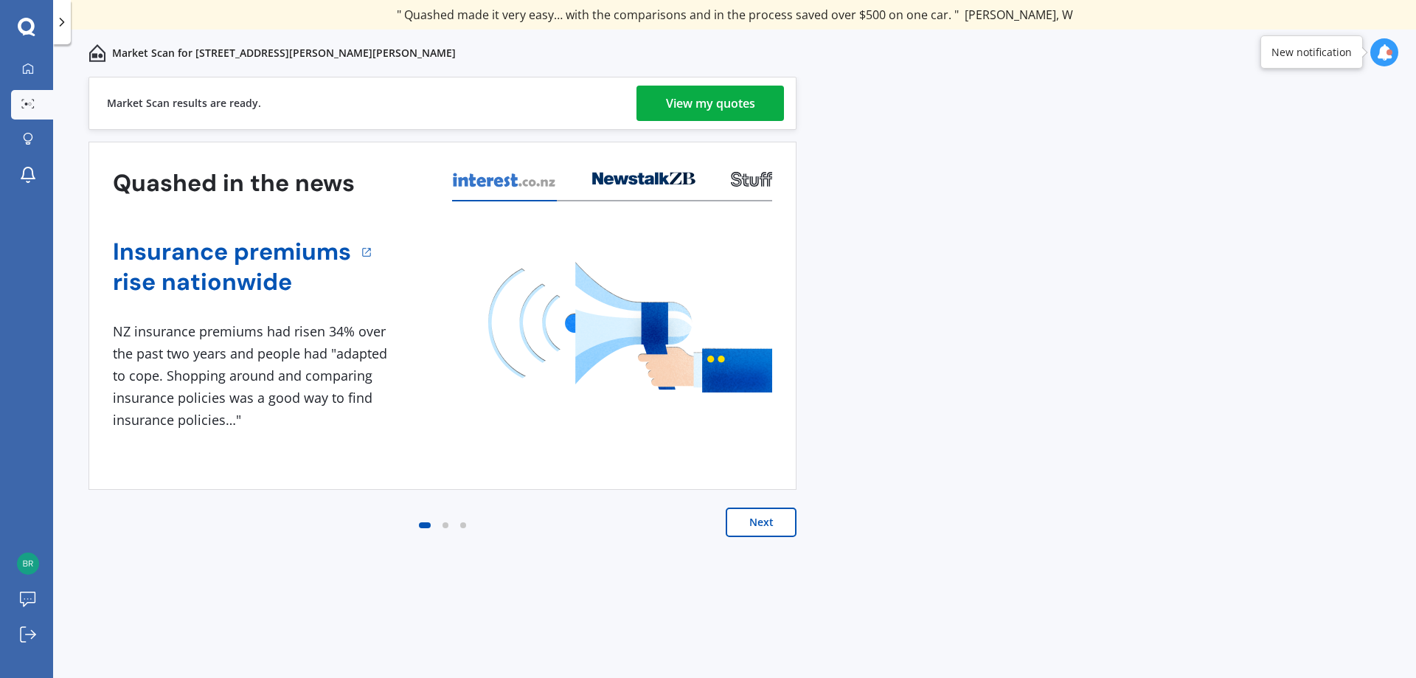
click at [755, 92] on div "View my quotes" at bounding box center [710, 103] width 89 height 35
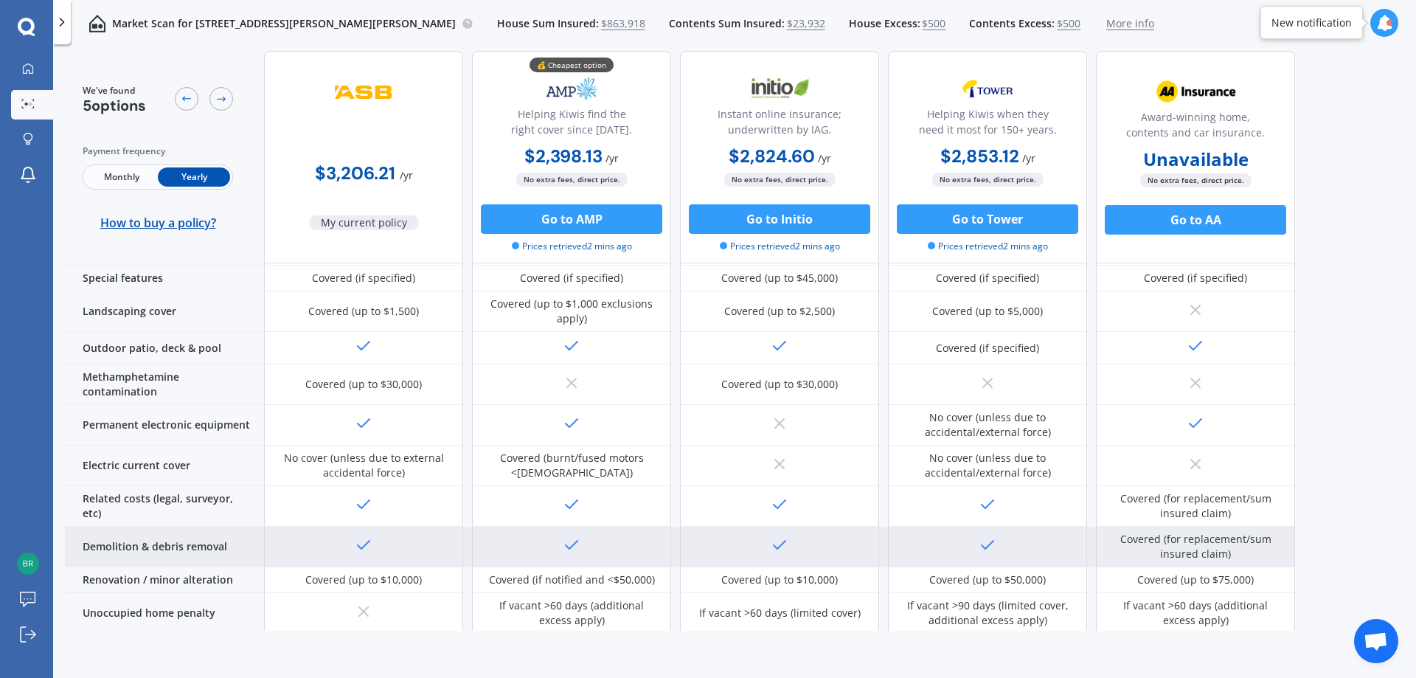
scroll to position [442, 0]
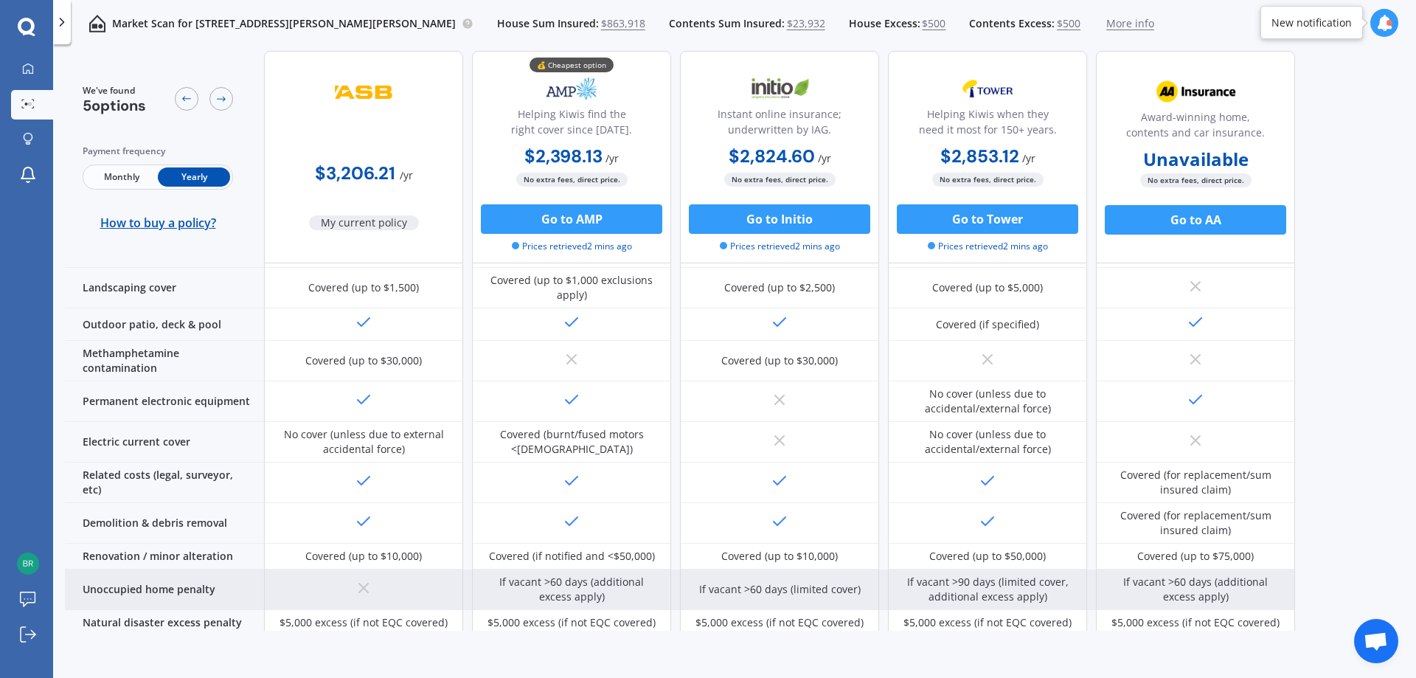
click at [633, 574] on div "If vacant >60 days (additional excess apply)" at bounding box center [571, 588] width 177 height 29
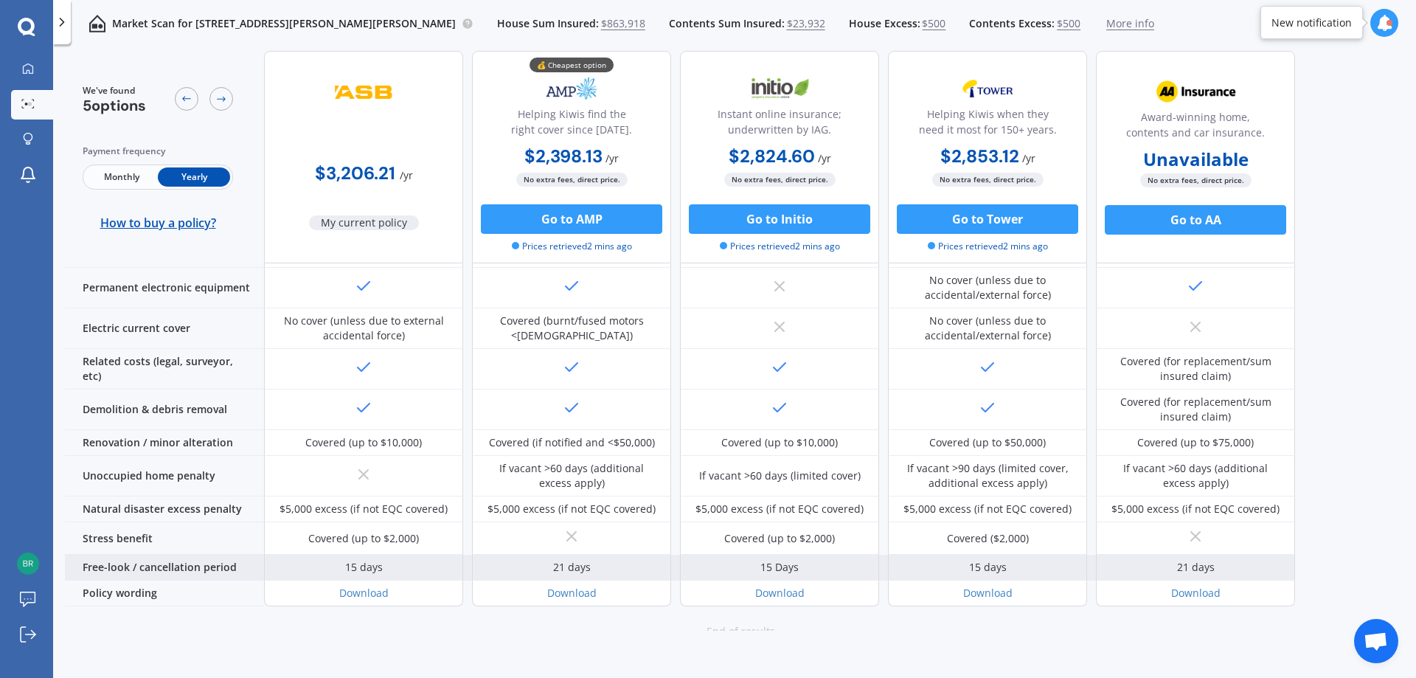
scroll to position [577, 0]
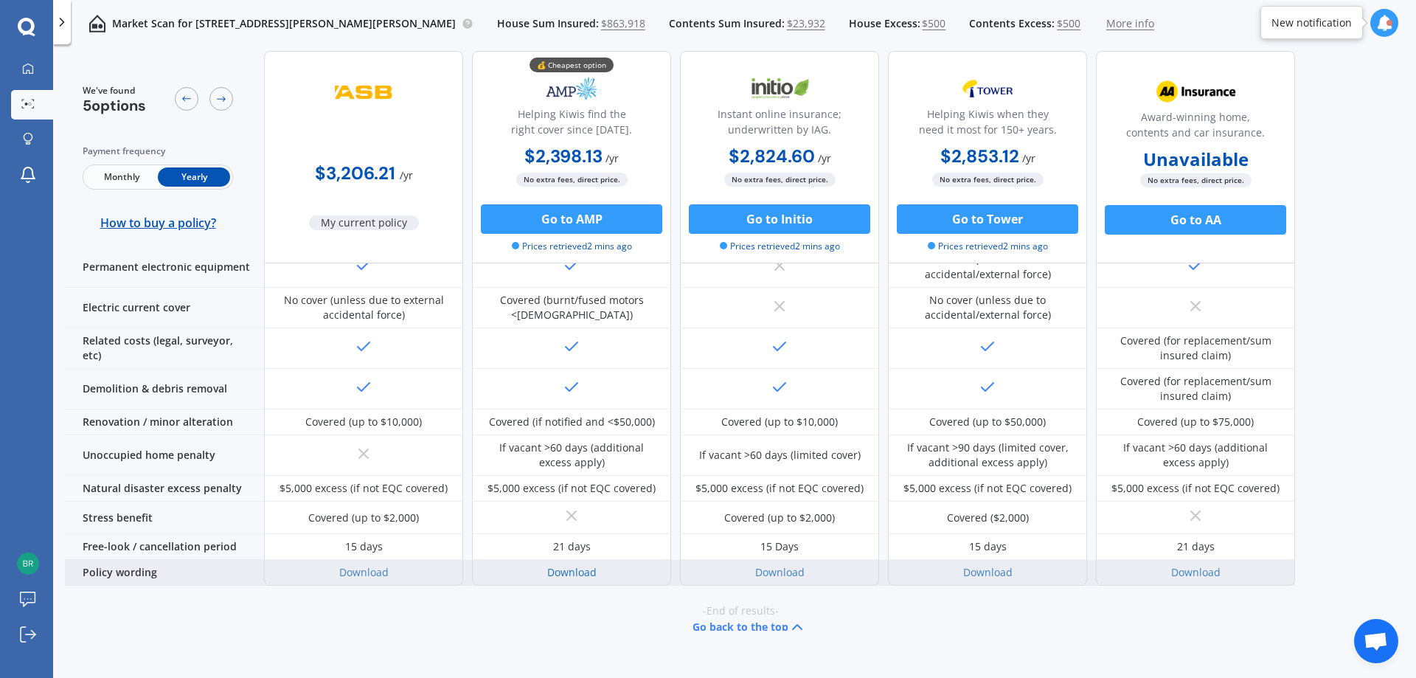
click at [574, 565] on link "Download" at bounding box center [571, 572] width 49 height 14
